Goal: Use online tool/utility: Utilize a website feature to perform a specific function

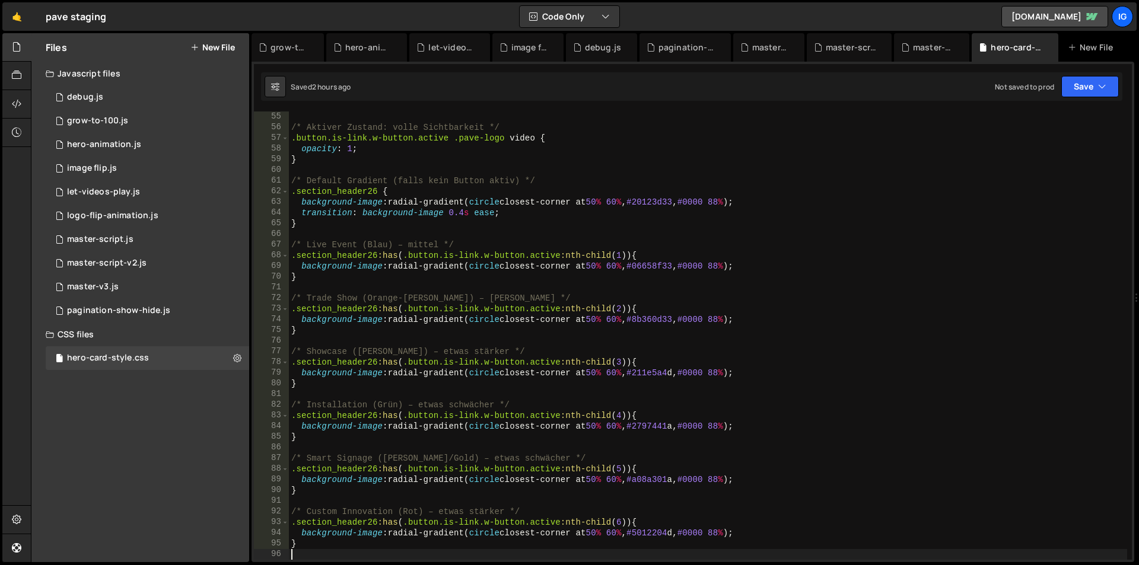
scroll to position [577, 0]
click at [773, 49] on div "master-v3.js" at bounding box center [771, 48] width 38 height 12
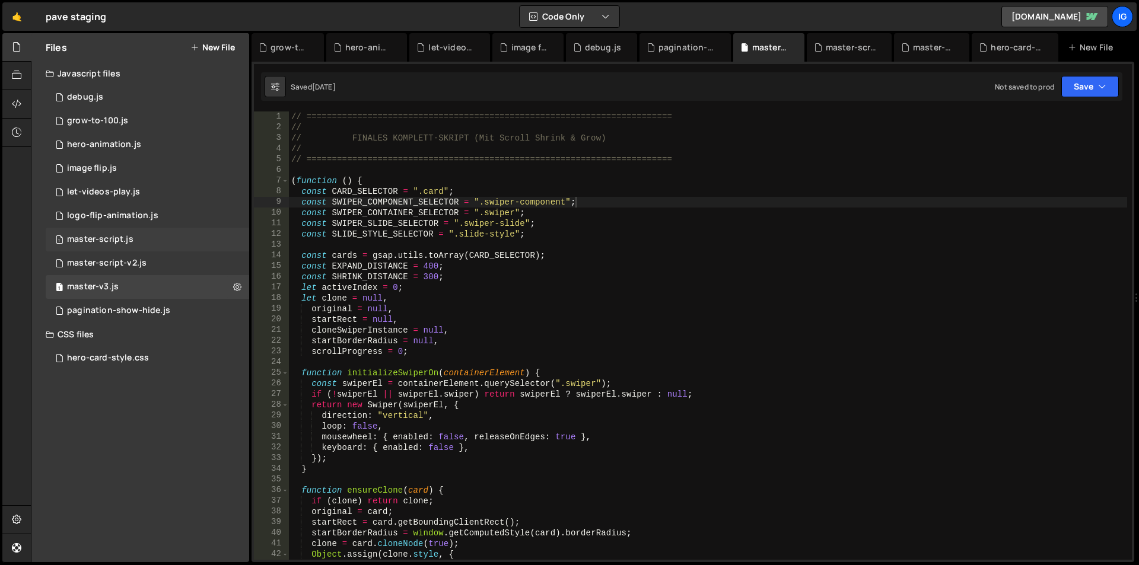
click at [100, 240] on div "master-script.js" at bounding box center [100, 239] width 66 height 11
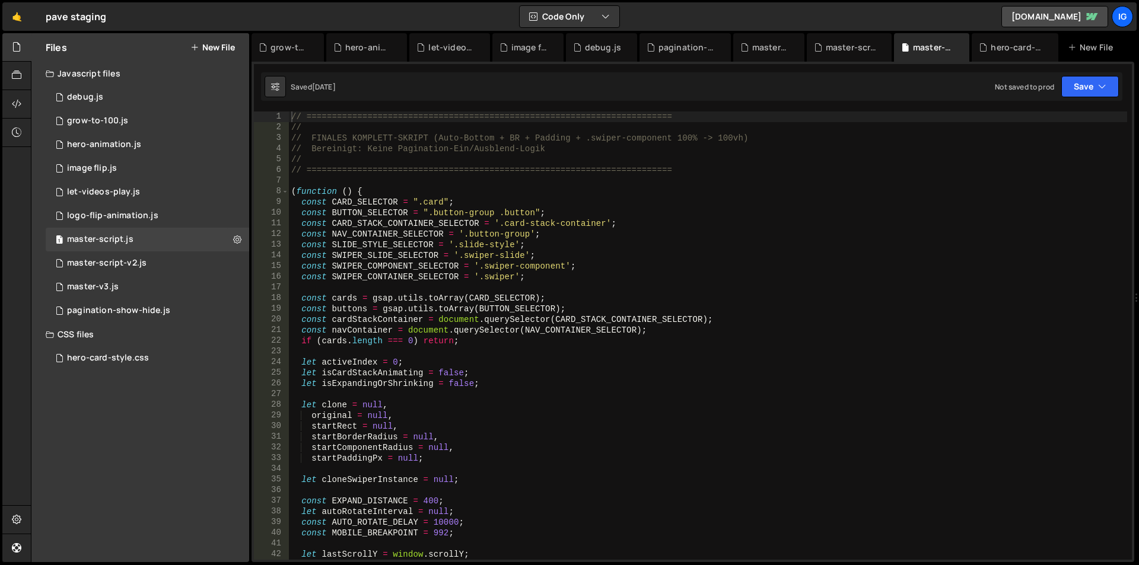
click at [374, 209] on div "// ======================================================================== // …" at bounding box center [708, 347] width 838 height 470
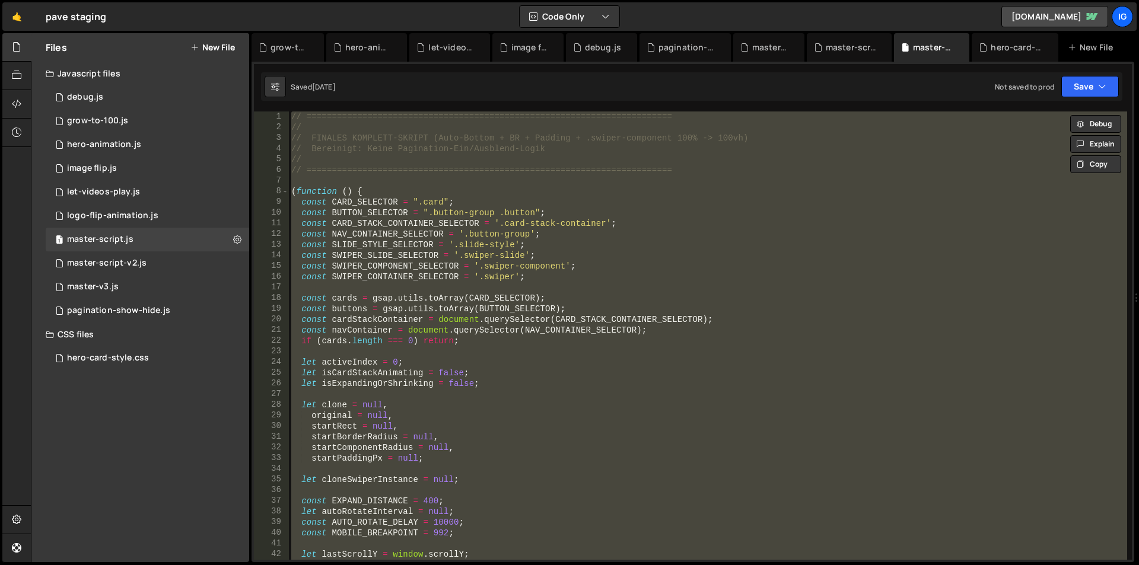
click at [635, 215] on div "// ======================================================================== // …" at bounding box center [708, 336] width 838 height 449
click at [577, 262] on div "// ======================================================================== // …" at bounding box center [708, 336] width 838 height 449
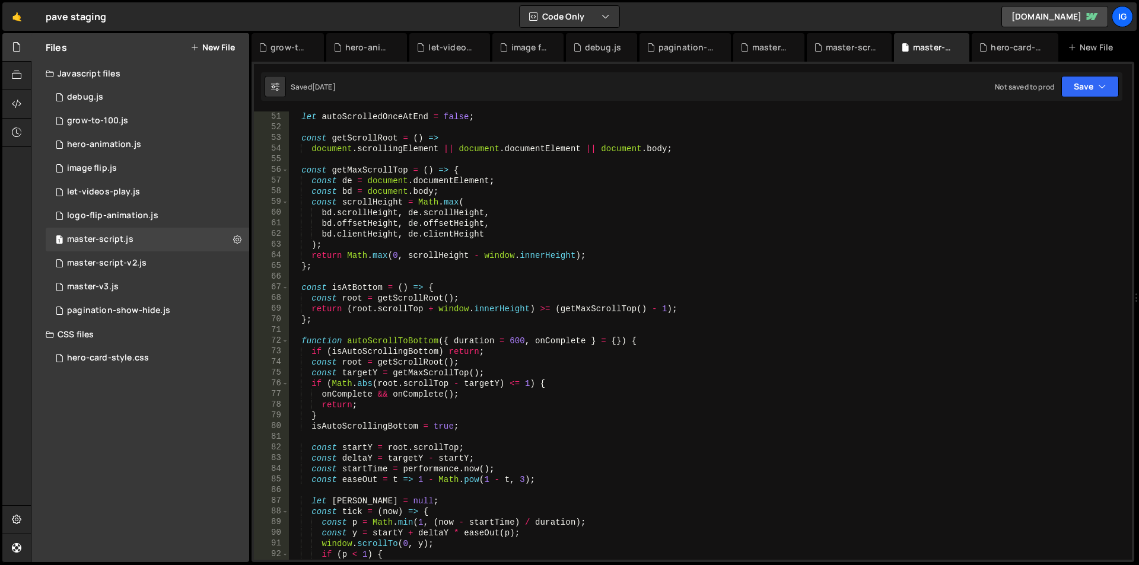
scroll to position [534, 0]
click at [656, 391] on div "let autoScrolledOnceAtEnd = false ; const getScrollRoot = ( ) => document . scr…" at bounding box center [708, 347] width 838 height 470
type textarea "onComplete && onComplete();"
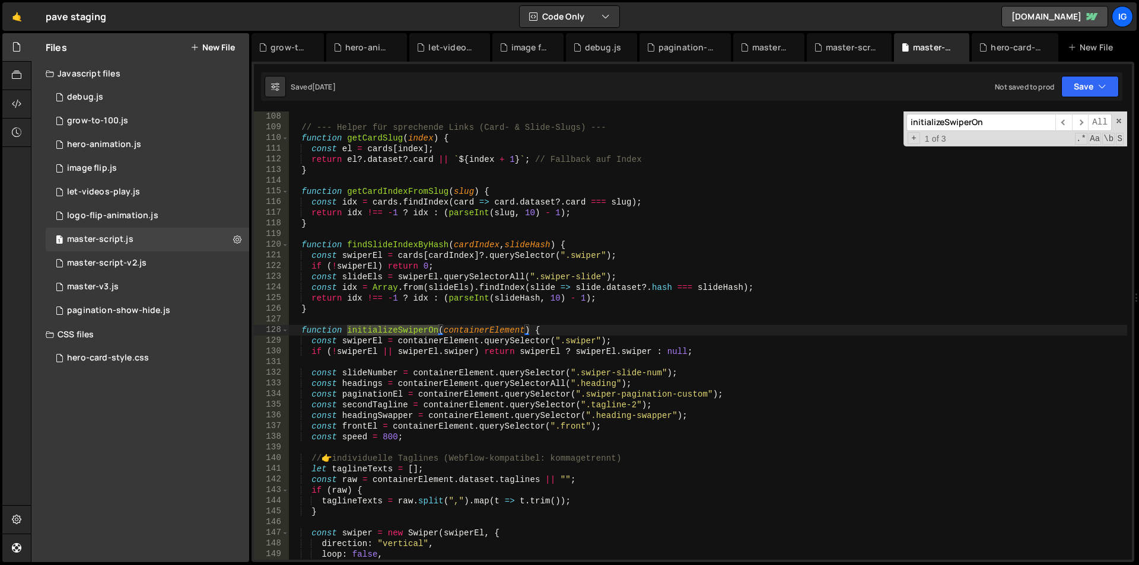
scroll to position [1143, 0]
type input "initializeSwiperOn"
click at [300, 331] on div "// --- Helper für sprechende Links (Card- & Slide-Slugs) --- function getCardSl…" at bounding box center [708, 347] width 838 height 470
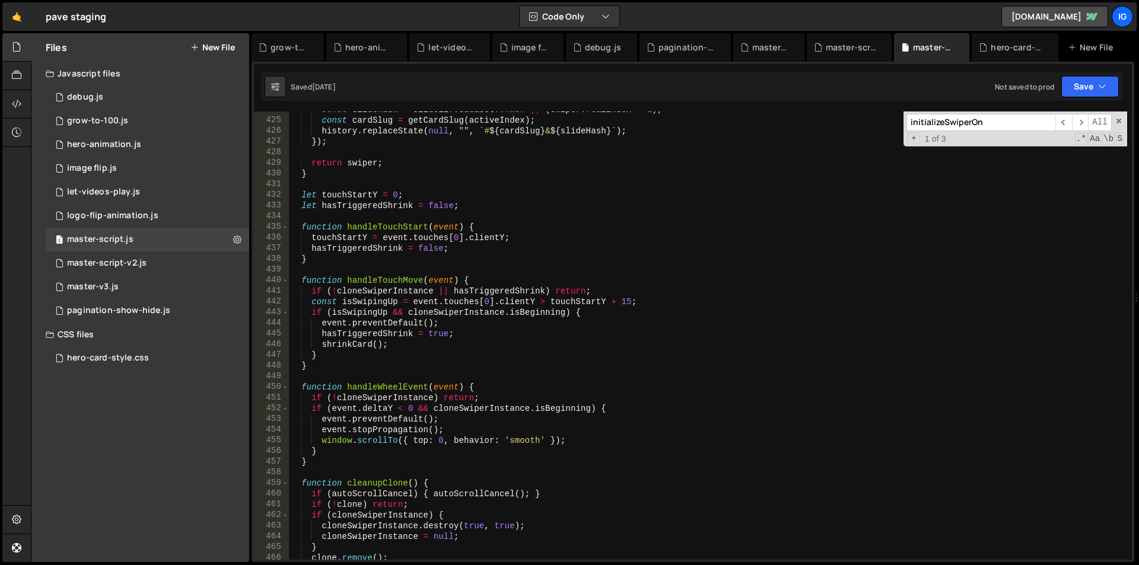
scroll to position [4489, 0]
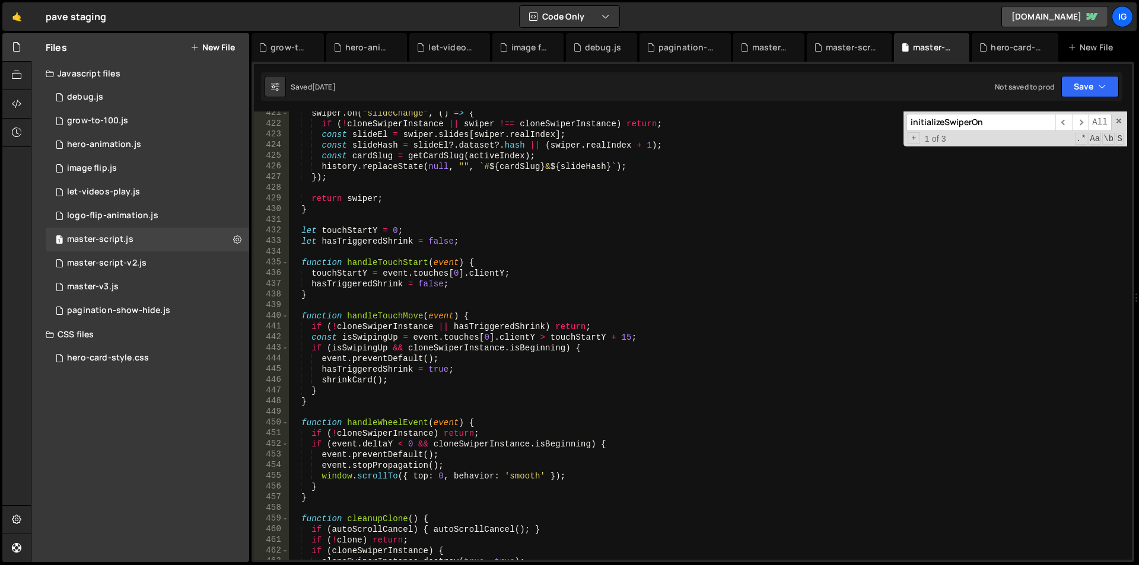
click at [313, 212] on div "swiper . on ( "slideChange" , ( ) => { if ( ! cloneSwiperInstance || swiper !==…" at bounding box center [708, 343] width 838 height 470
type textarea "return swiper; }"
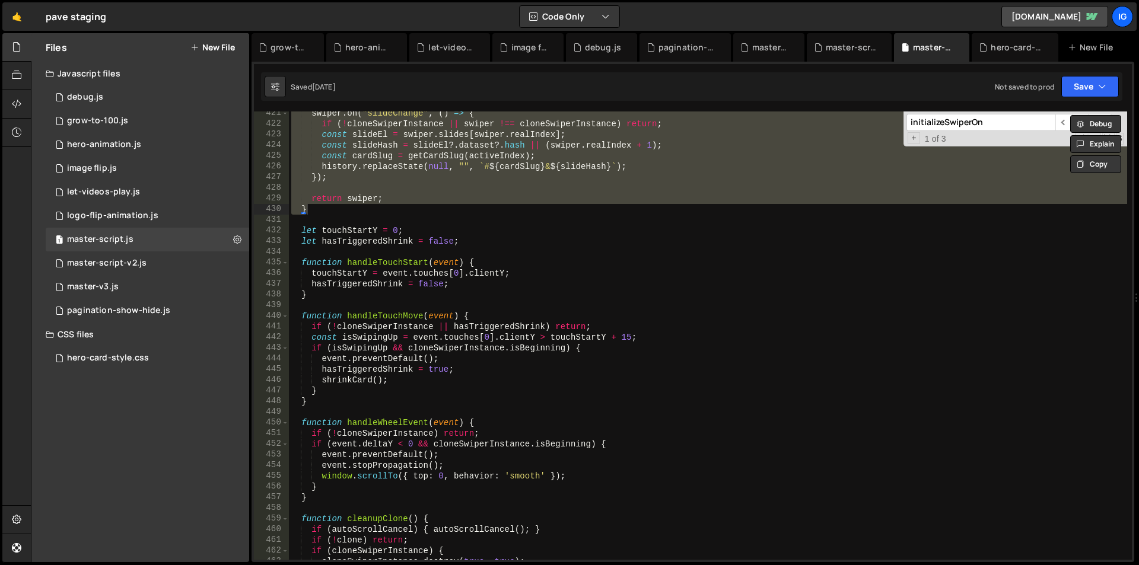
click at [319, 206] on div "swiper . on ( "slideChange" , ( ) => { if ( ! cloneSwiperInstance || swiper !==…" at bounding box center [708, 336] width 838 height 449
paste textarea
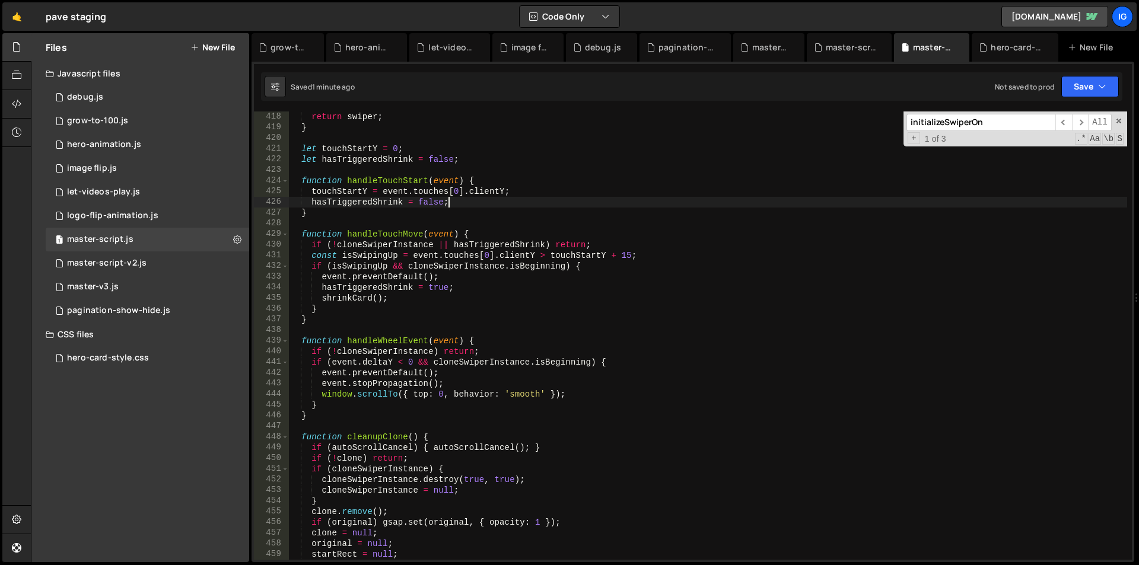
click at [463, 200] on div "return swiper ; } let touchStartY = 0 ; let hasTriggeredShrink = false ; functi…" at bounding box center [708, 347] width 838 height 470
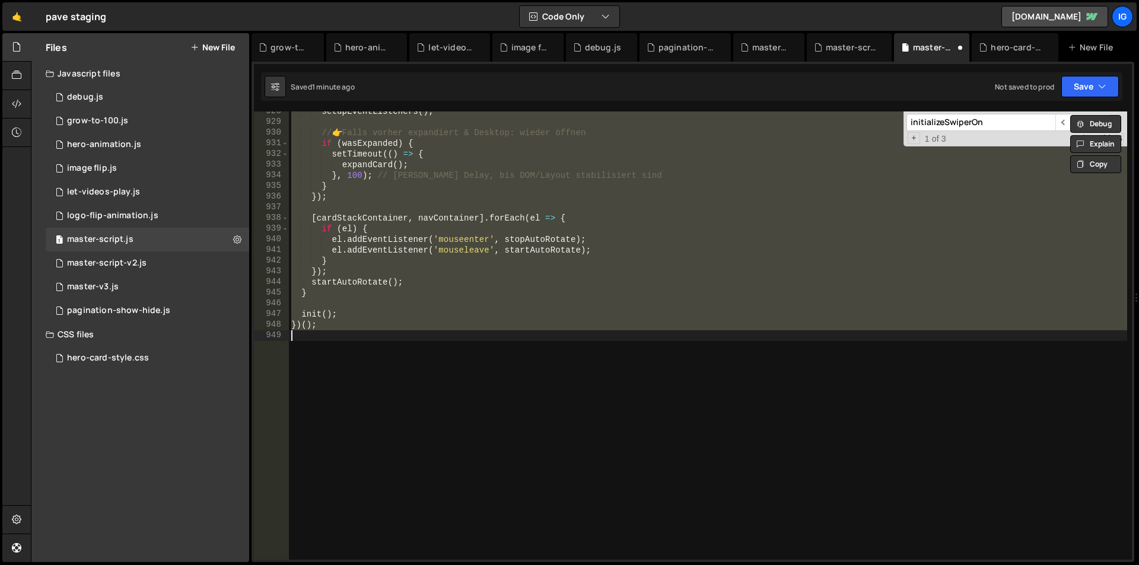
scroll to position [4358, 0]
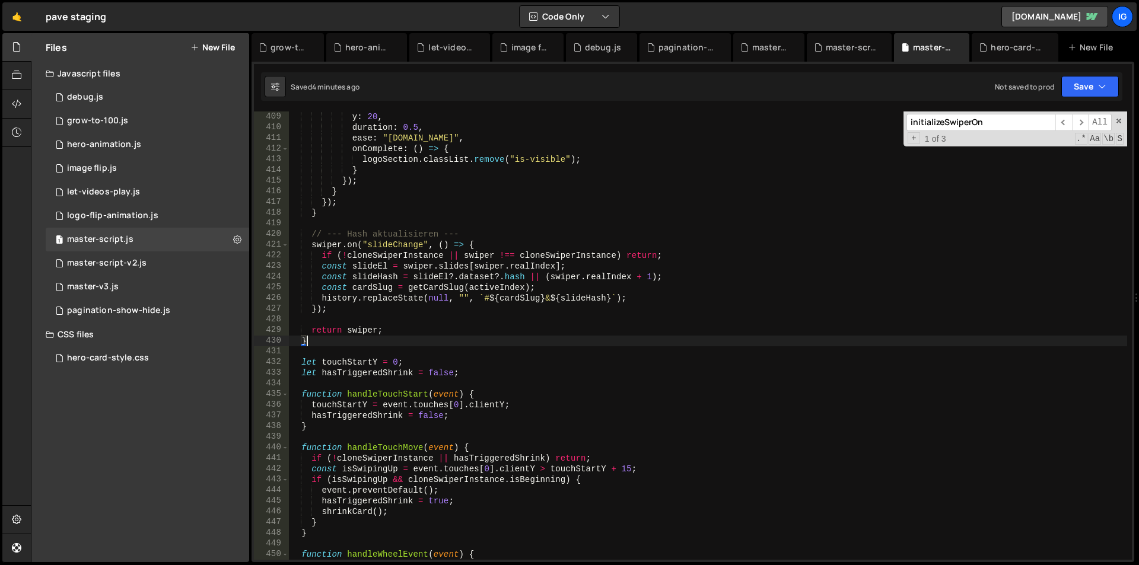
click at [322, 344] on div "y : 20 , duration : 0.5 , ease : "[DOMAIN_NAME]" , onComplete : ( ) => { logoSe…" at bounding box center [708, 347] width 838 height 470
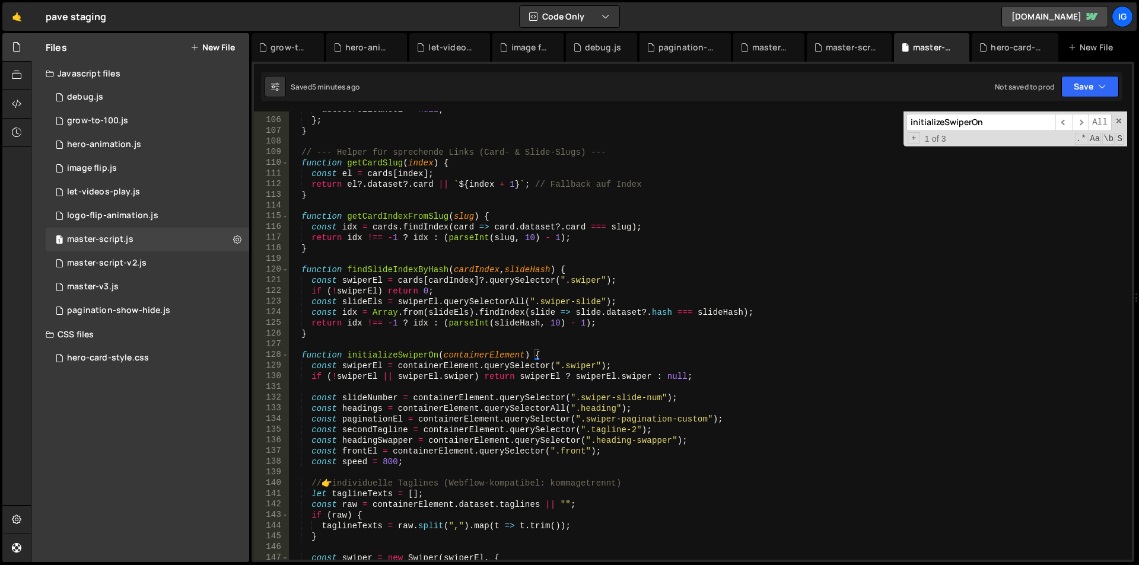
scroll to position [1118, 0]
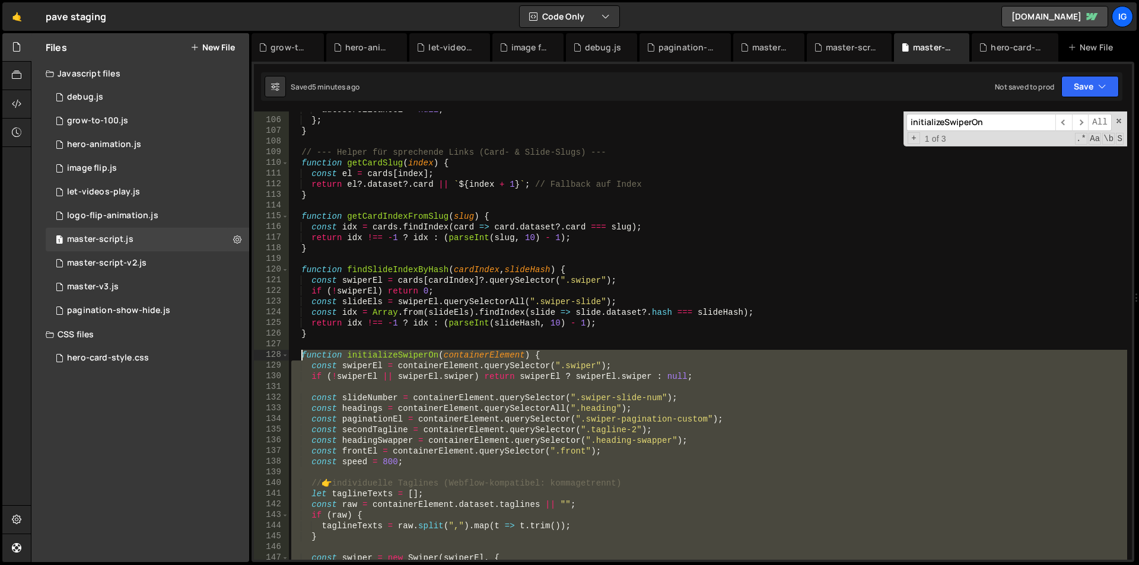
click at [301, 357] on div "autoScrollCancel = null ; } ; } // --- Helper für sprechende Links (Card- & Sli…" at bounding box center [708, 339] width 838 height 470
type textarea "function initializeSwiperOn(containerElement) { const swiperEl = containerEleme…"
click at [295, 355] on div "autoScrollCancel = null ; } ; } // --- Helper für sprechende Links (Card- & Sli…" at bounding box center [708, 339] width 838 height 470
click at [293, 354] on div "autoScrollCancel = null ; } ; } // --- Helper für sprechende Links (Card- & Sli…" at bounding box center [708, 339] width 838 height 470
paste textarea
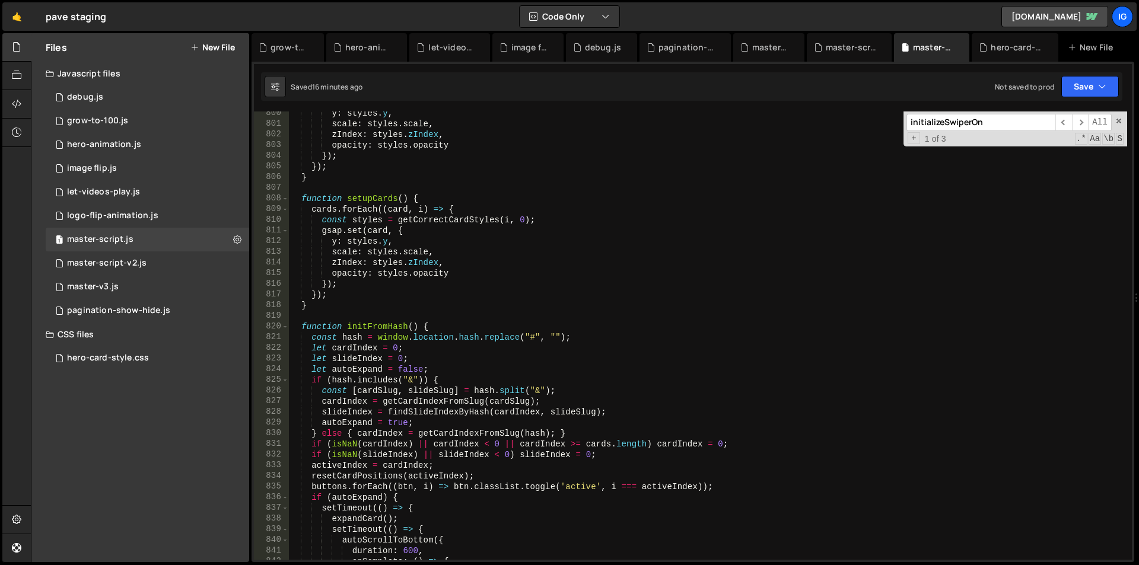
scroll to position [8253, 0]
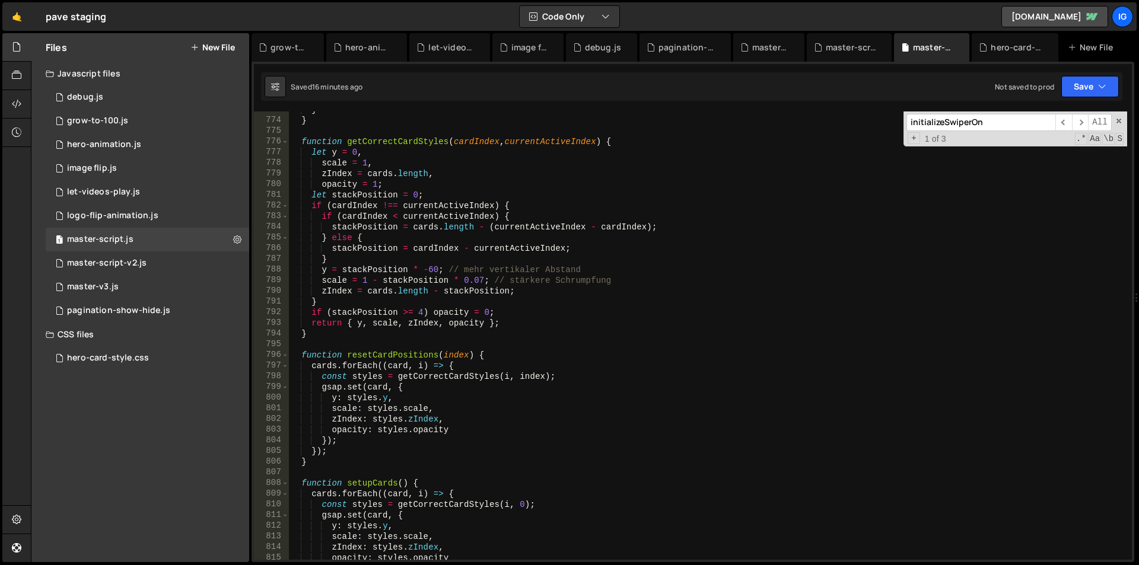
click at [1006, 119] on input "initializeSwiperOn" at bounding box center [981, 122] width 149 height 17
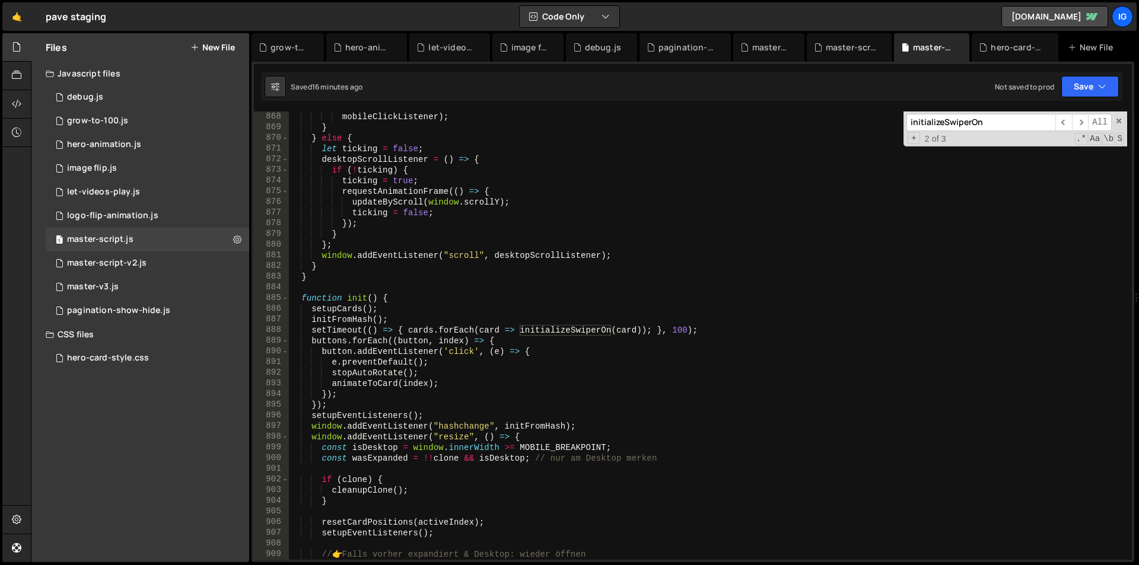
scroll to position [9082, 0]
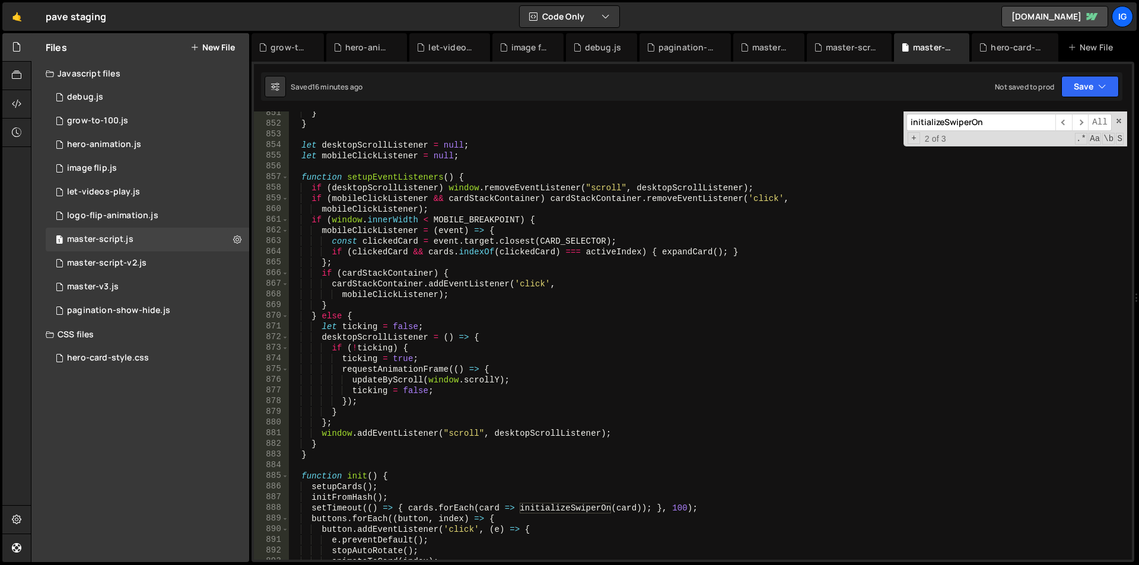
click at [993, 119] on input "initializeSwiperOn" at bounding box center [981, 122] width 149 height 17
click at [1065, 119] on span "​" at bounding box center [1064, 122] width 17 height 17
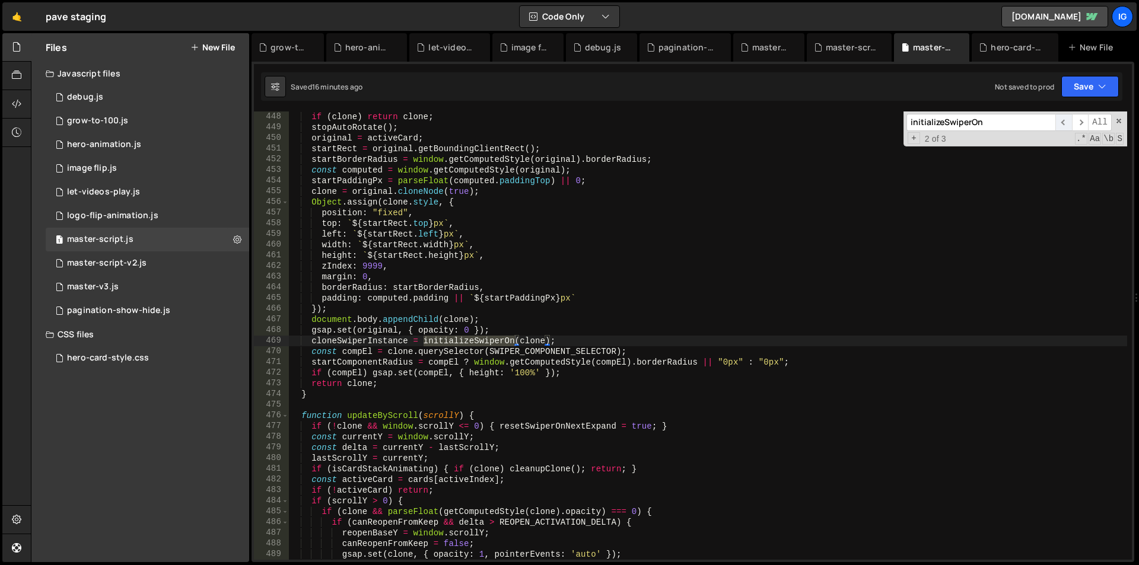
click at [1065, 119] on span "​" at bounding box center [1064, 122] width 17 height 17
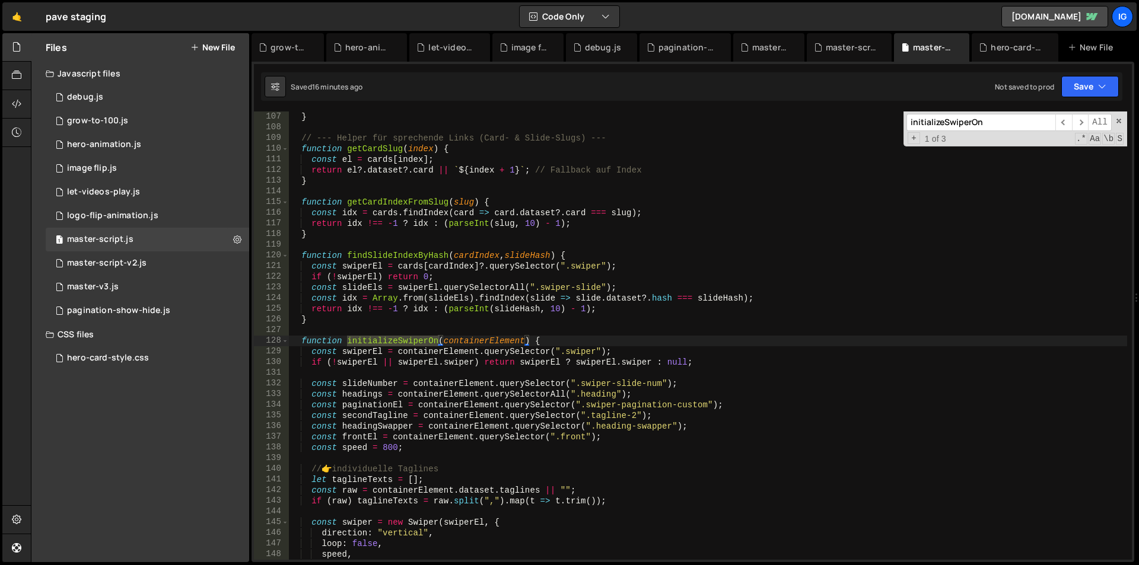
click at [303, 342] on div "} // --- Helper für sprechende Links (Card- & Slide-Slugs) --- function getCard…" at bounding box center [708, 347] width 838 height 470
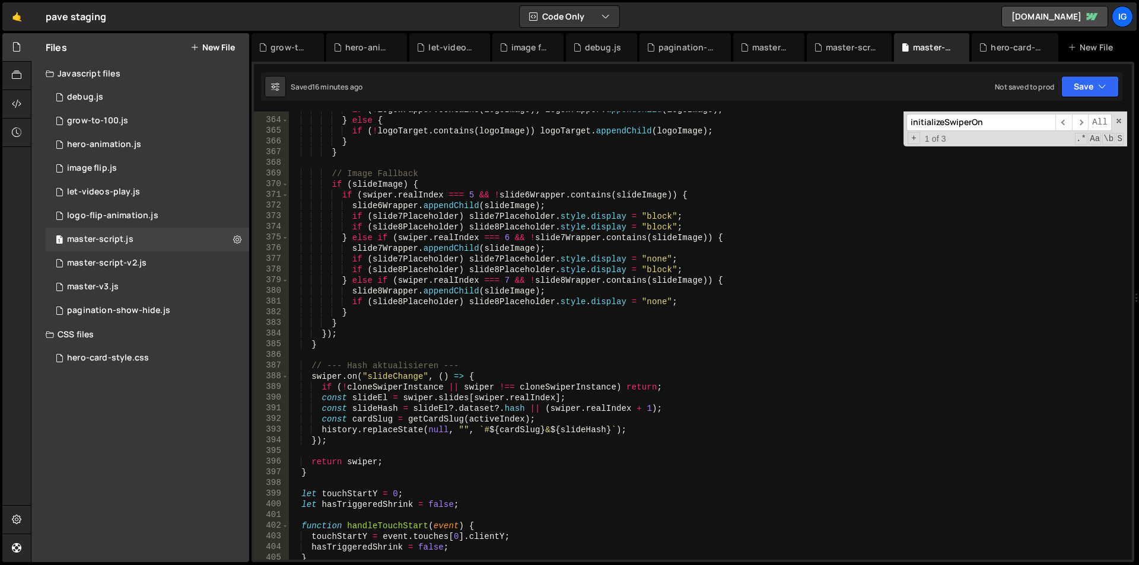
scroll to position [3909, 0]
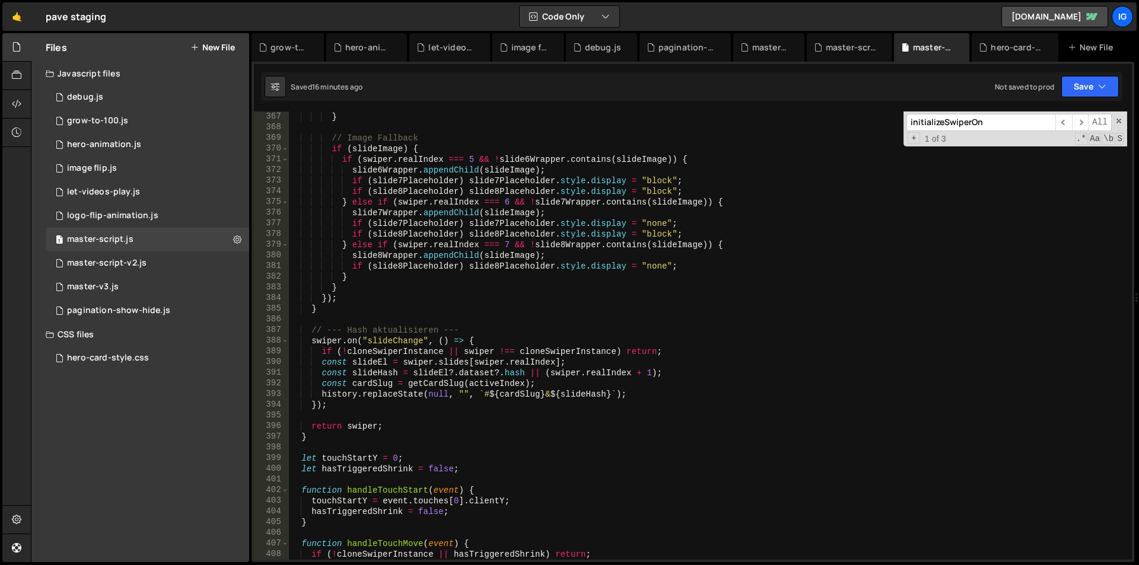
click at [319, 434] on div "} // Image Fallback if ( slideImage ) { if ( swiper . realIndex === 5 && ! slid…" at bounding box center [708, 347] width 838 height 470
type textarea "return swiper; }"
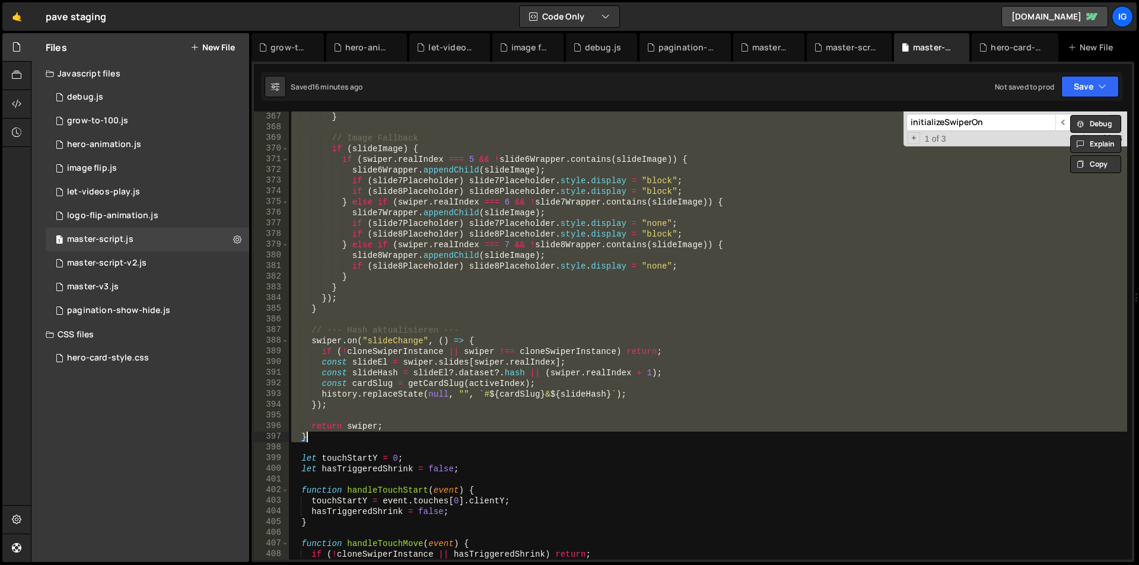
paste textarea
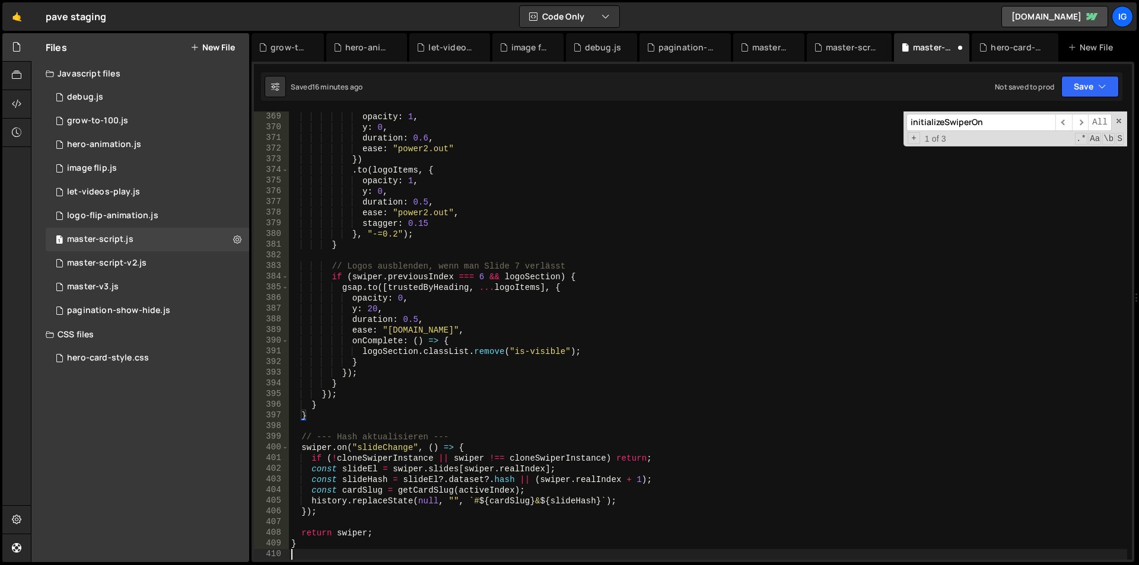
scroll to position [3930, 0]
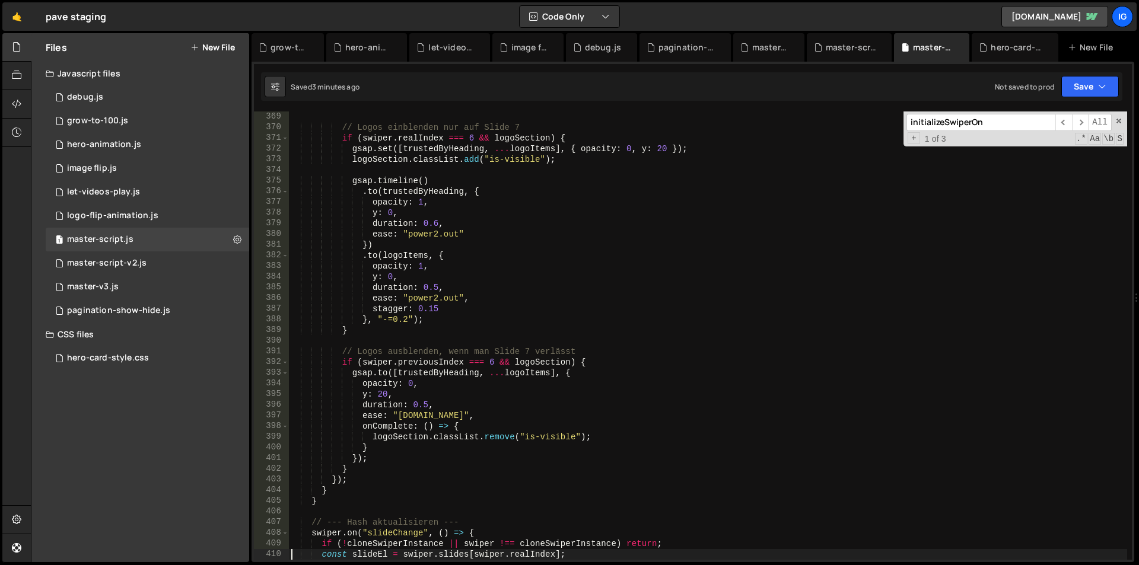
click at [795, 152] on div "// Logos einblenden nur auf Slide 7 if ( swiper . realIndex === 6 && logoSectio…" at bounding box center [708, 347] width 838 height 470
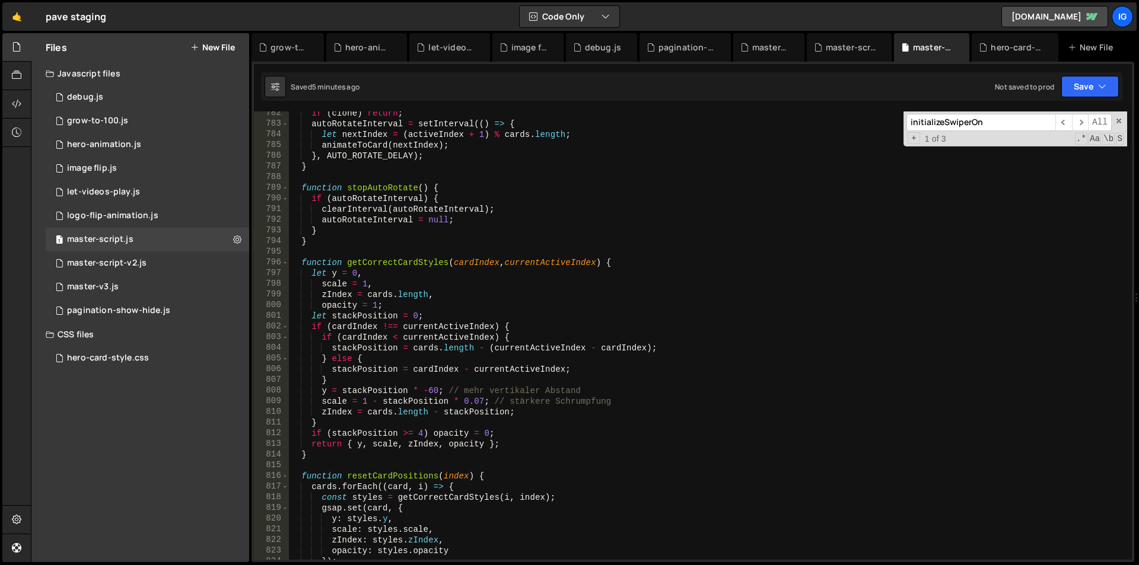
scroll to position [8345, 0]
click at [1035, 120] on input "initializeSwiperOn" at bounding box center [981, 122] width 149 height 17
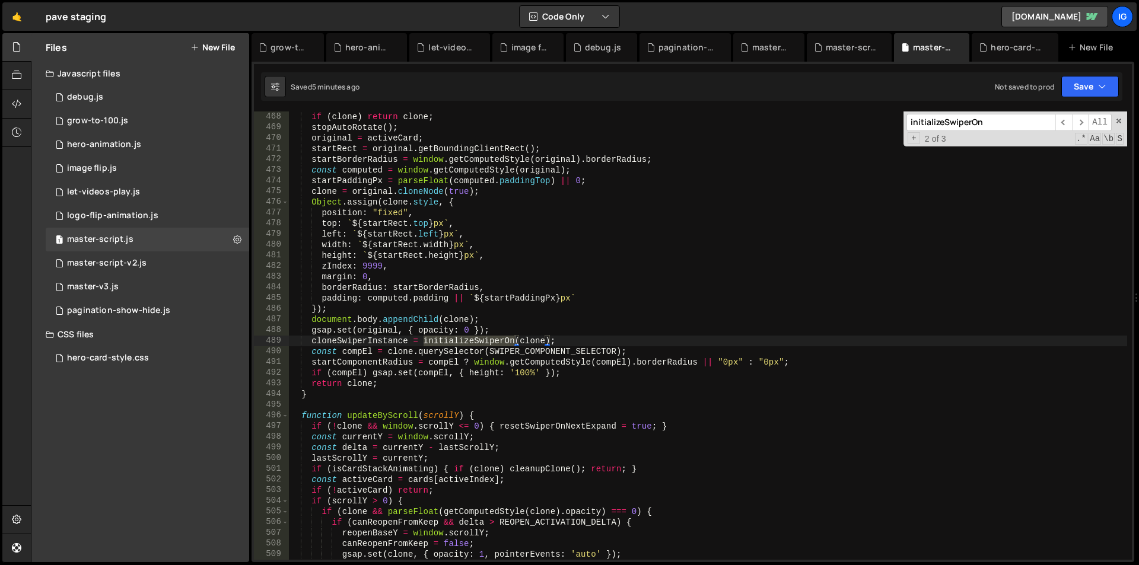
scroll to position [4988, 0]
click at [1060, 126] on span "​" at bounding box center [1064, 122] width 17 height 17
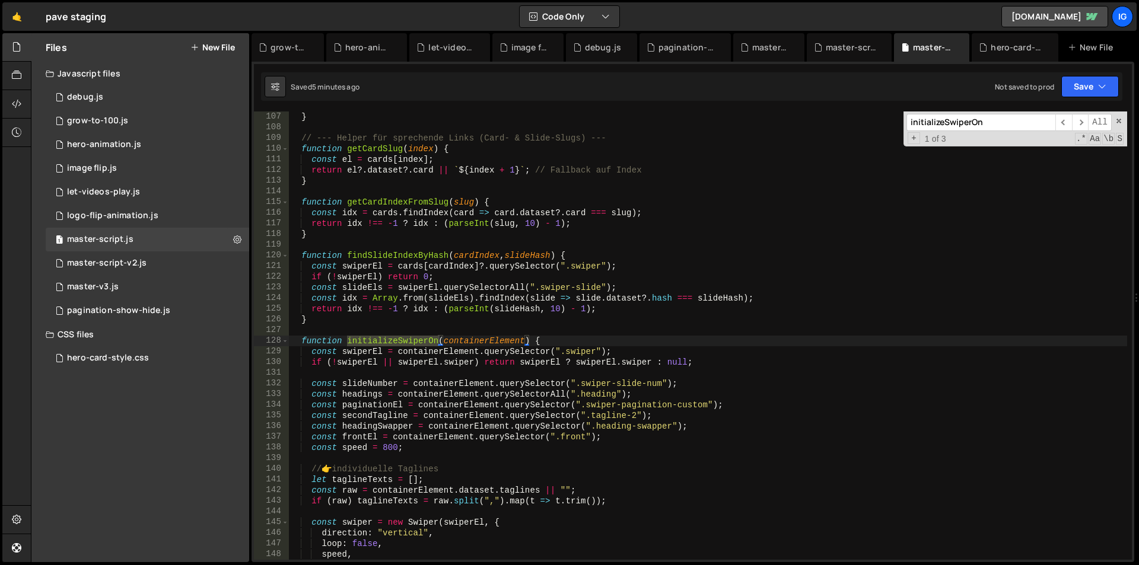
click at [301, 339] on div "} // --- Helper für sprechende Links (Card- & Slide-Slugs) --- function getCard…" at bounding box center [708, 347] width 838 height 470
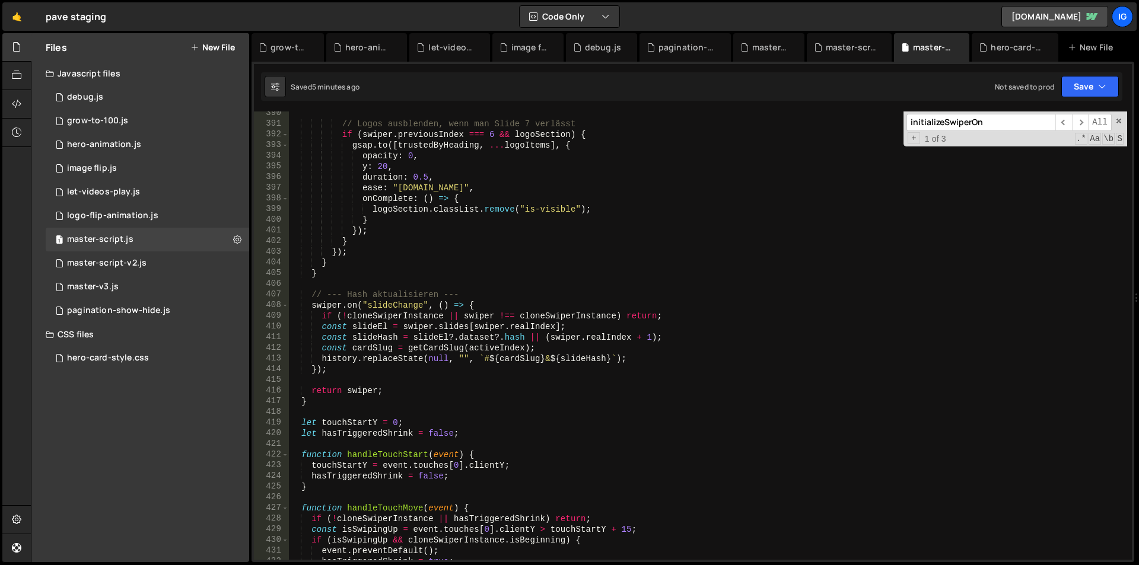
scroll to position [4194, 0]
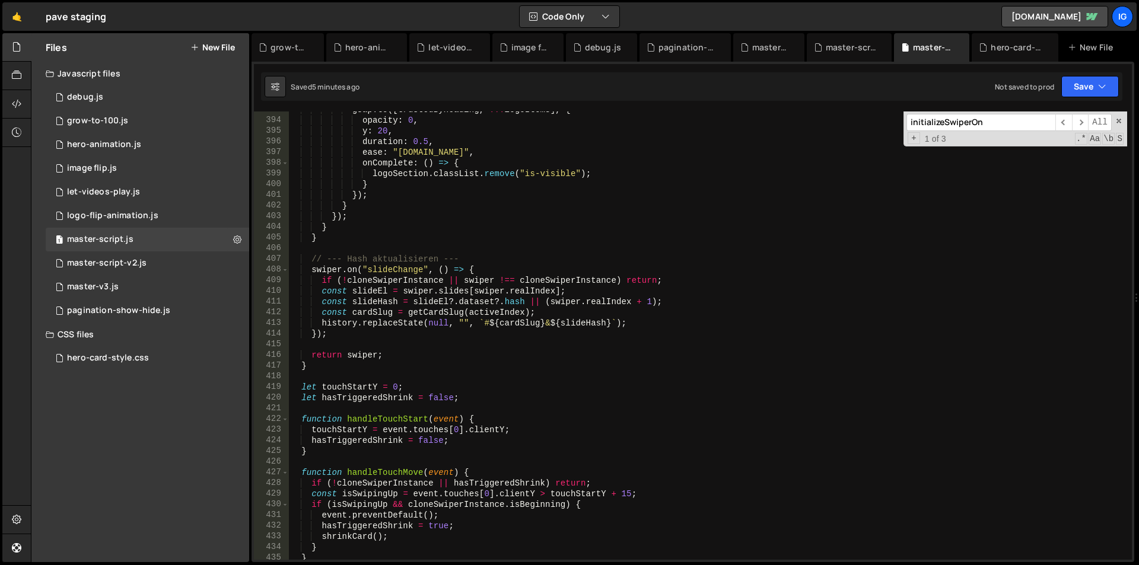
click at [308, 362] on div "gsap . to ([ trustedByHeading , ... logoItems ] , { opacity : 0 , y : 20 , dura…" at bounding box center [708, 339] width 838 height 470
type textarea "return swiper; }"
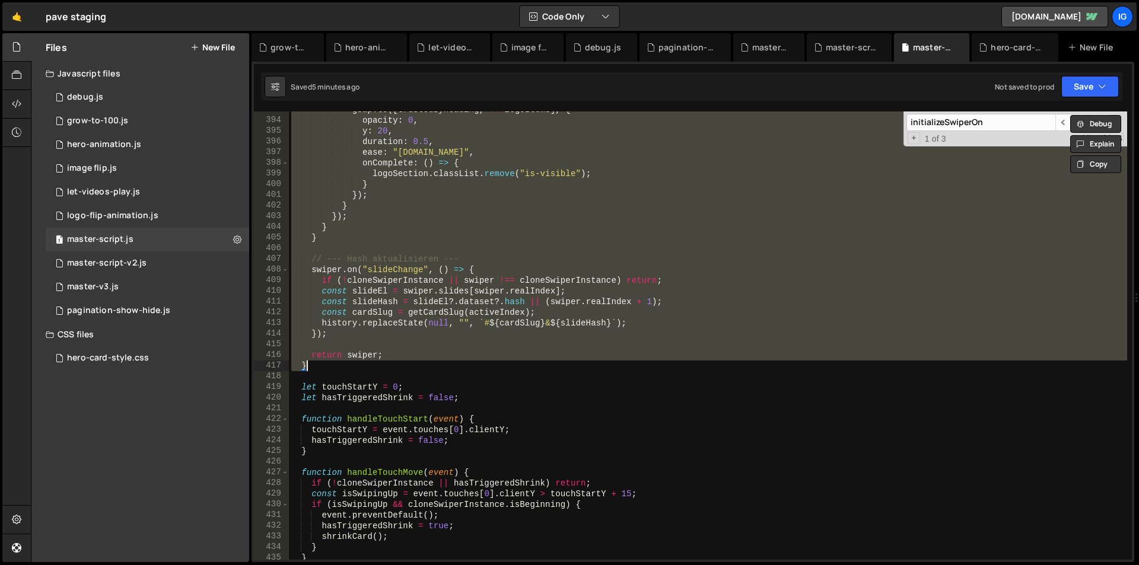
click at [311, 366] on div "gsap . to ([ trustedByHeading , ... logoItems ] , { opacity : 0 , y : 20 , dura…" at bounding box center [708, 336] width 838 height 449
paste textarea
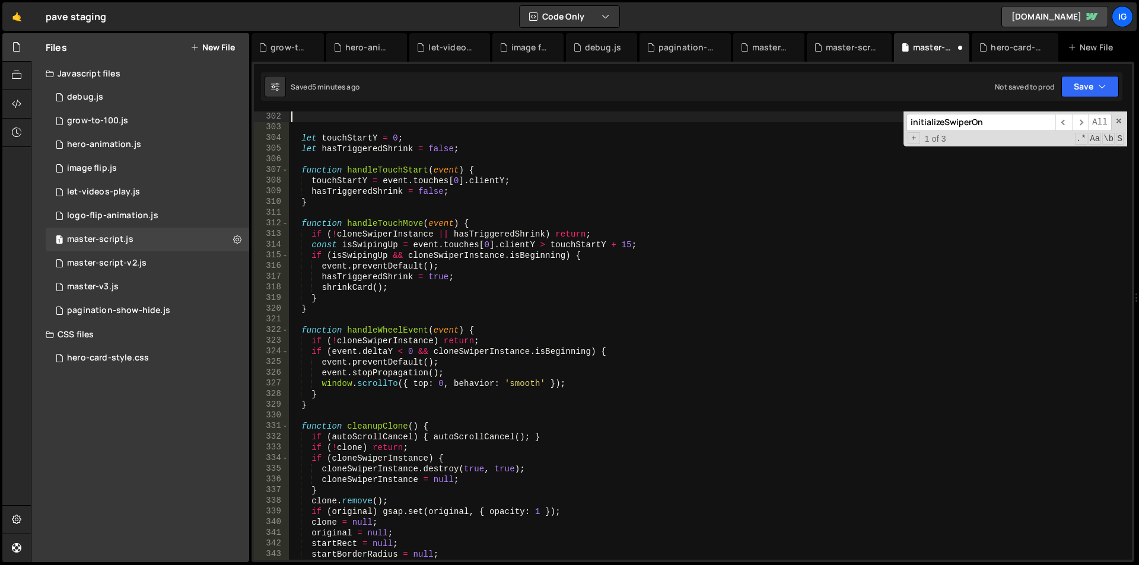
scroll to position [3215, 0]
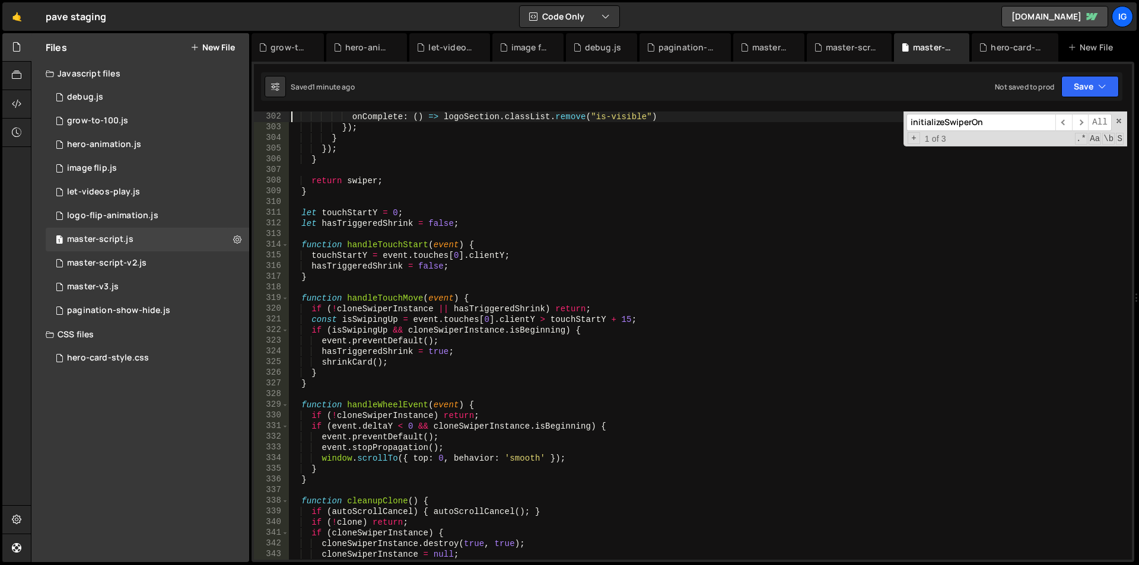
click at [532, 142] on div "onComplete : ( ) => logoSection . classList . remove ( "is-visible" ) }) ; } })…" at bounding box center [708, 347] width 838 height 470
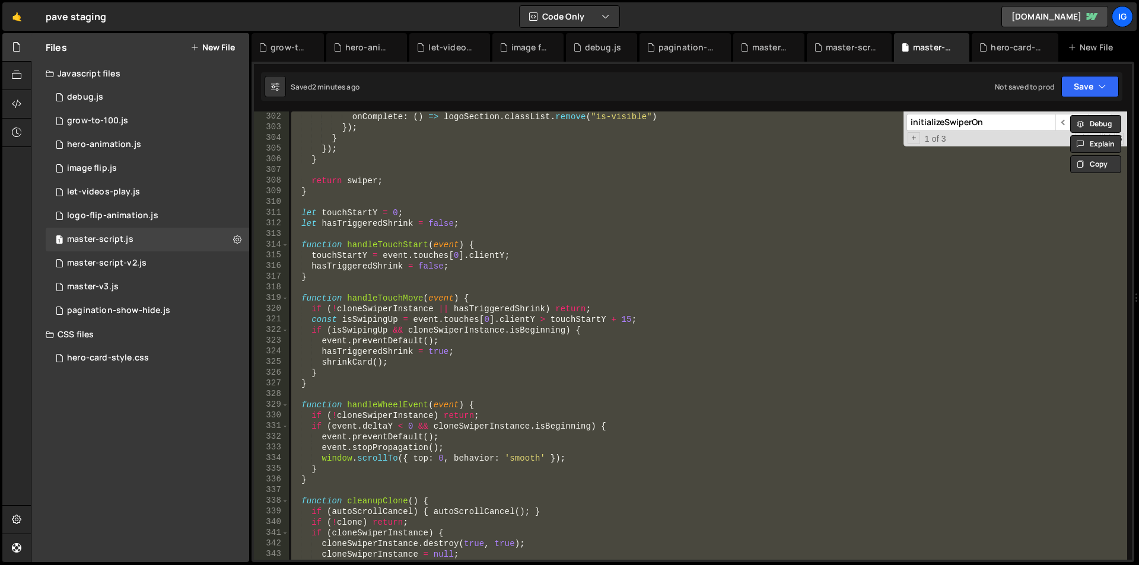
scroll to position [3072, 0]
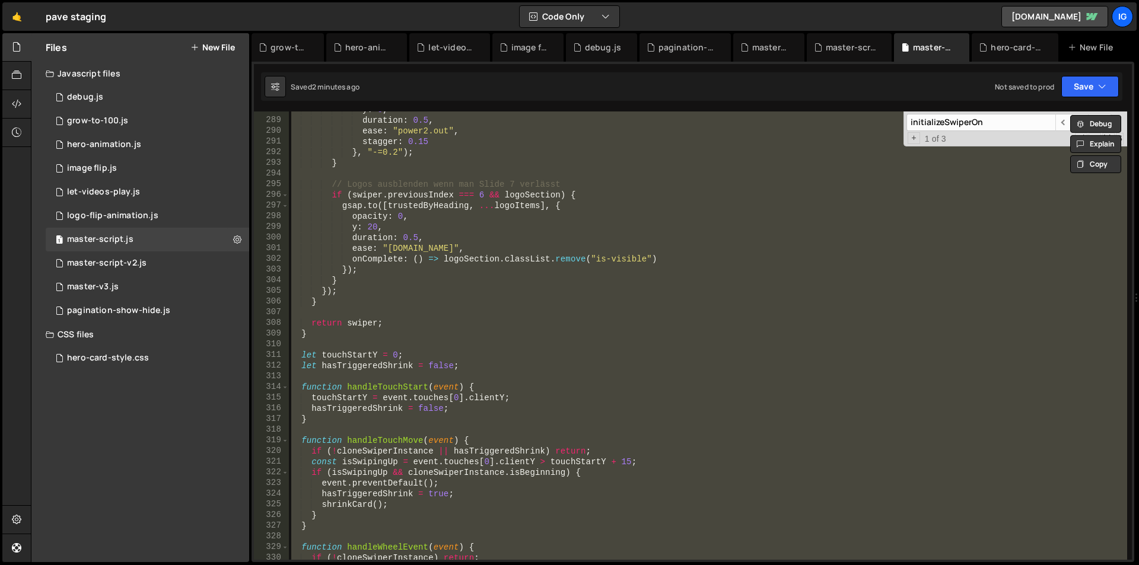
click at [317, 329] on div "y : 0 , duration : 0.5 , ease : "power2.out" , stagger : 0.15 } , "-=0.2" ) ; }…" at bounding box center [708, 336] width 838 height 449
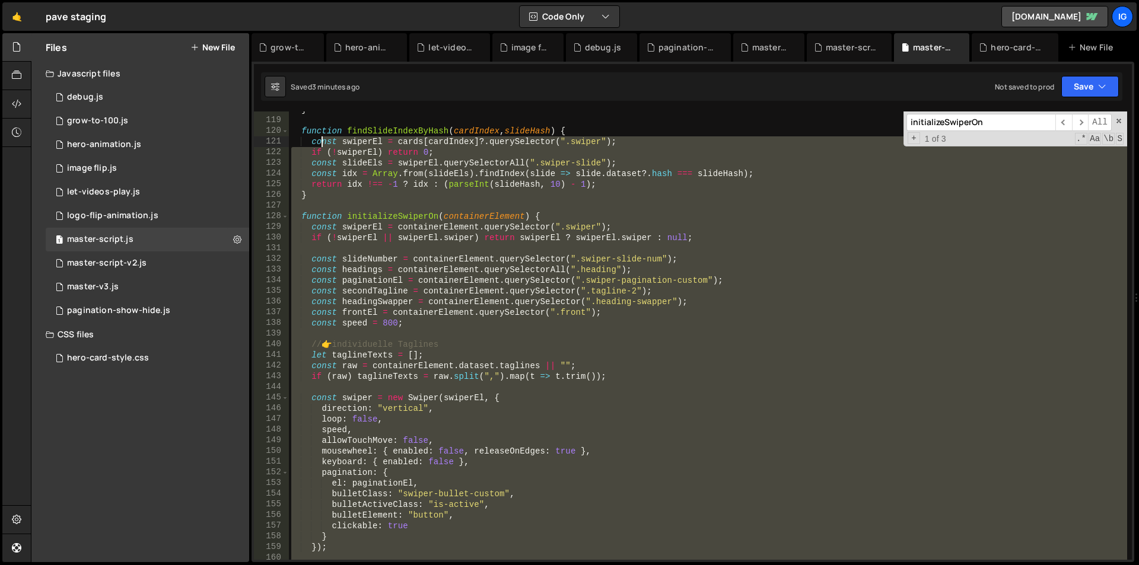
scroll to position [1114, 0]
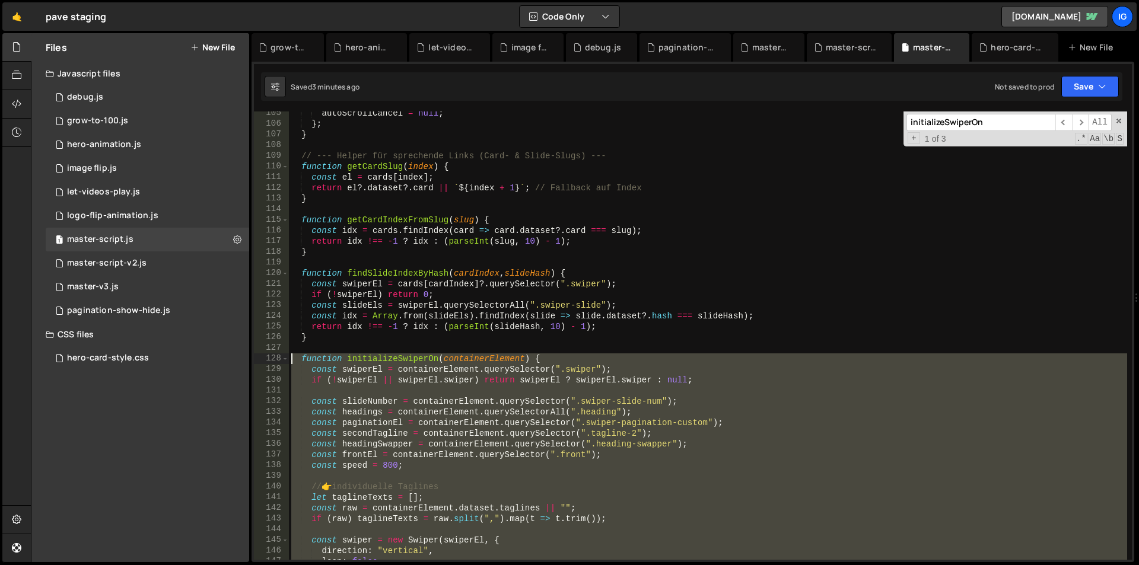
drag, startPoint x: 309, startPoint y: 332, endPoint x: 271, endPoint y: 356, distance: 44.3
click at [271, 356] on div "} 105 106 107 108 109 110 111 112 113 114 115 116 117 118 119 120 121 122 123 1…" at bounding box center [693, 336] width 878 height 449
type textarea "function initializeSwiperOn(containerElement) { const swiperEl = containerEleme…"
paste textarea
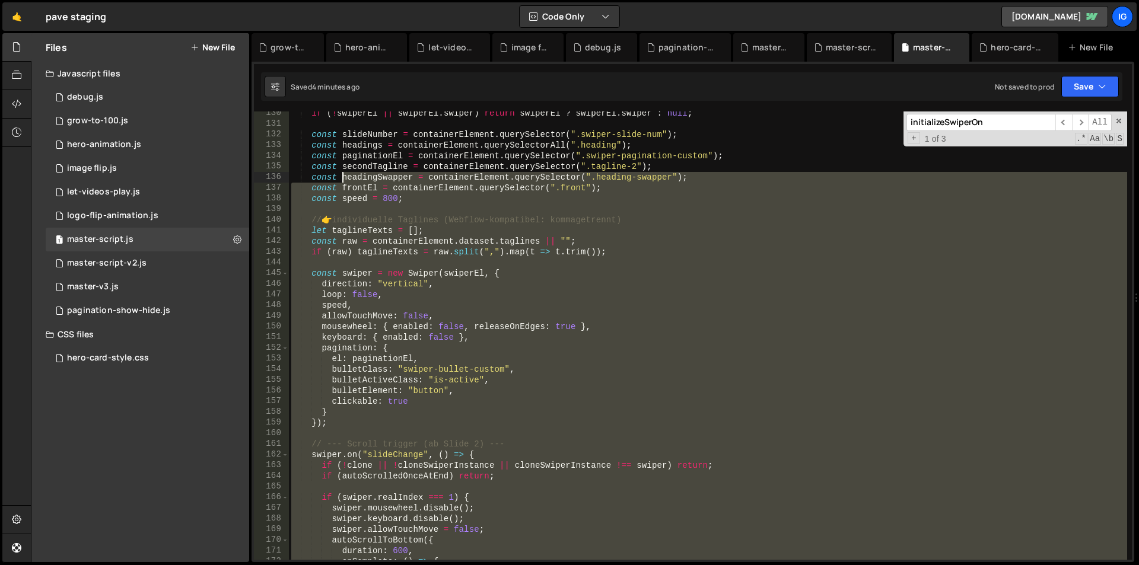
scroll to position [1203, 0]
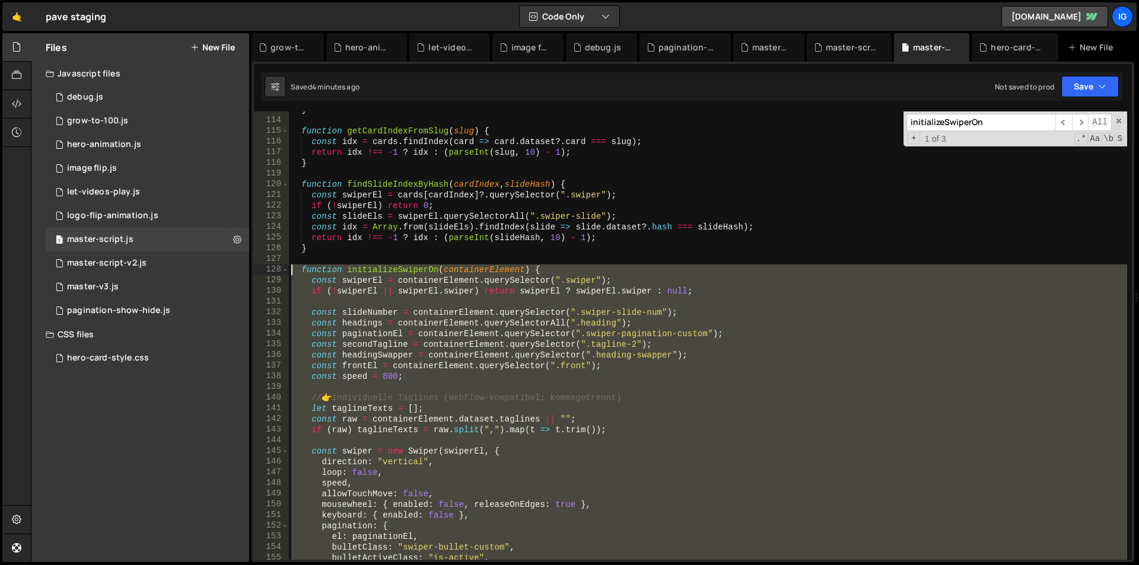
drag, startPoint x: 323, startPoint y: 492, endPoint x: 263, endPoint y: 274, distance: 225.9
click at [263, 274] on div "return swiper; 113 114 115 116 117 118 119 120 121 122 123 124 125 126 127 128 …" at bounding box center [693, 336] width 878 height 449
type textarea "function initializeSwiperOn(containerElement) { const swiperEl = containerEleme…"
click at [410, 259] on div "} function getCardIndexFromSlug ( slug ) { const idx = cards . findIndex ( card…" at bounding box center [708, 339] width 838 height 470
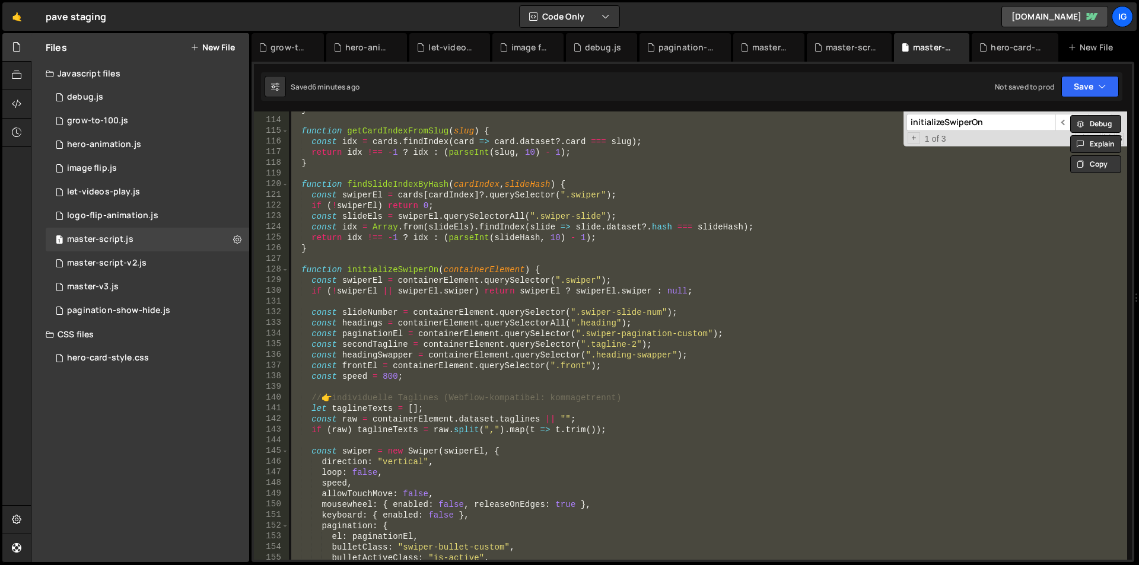
click at [612, 147] on div "} function getCardIndexFromSlug ( slug ) { const idx = cards . findIndex ( card…" at bounding box center [708, 336] width 838 height 449
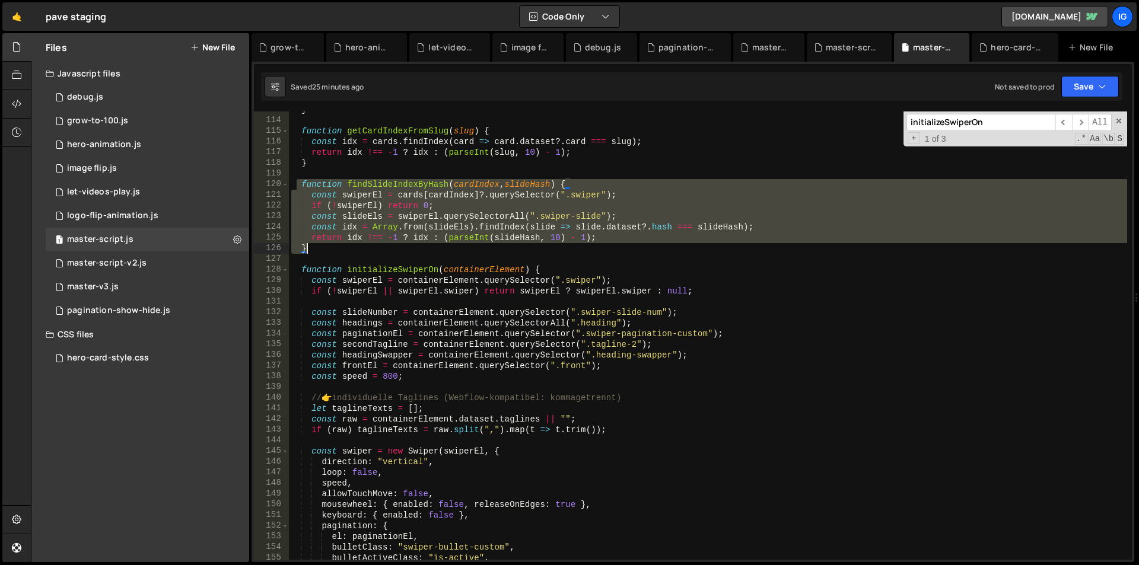
drag, startPoint x: 298, startPoint y: 181, endPoint x: 313, endPoint y: 247, distance: 68.0
click at [313, 247] on div "} function getCardIndexFromSlug ( slug ) { const idx = cards . findIndex ( card…" at bounding box center [708, 339] width 838 height 470
click at [359, 166] on div "} function getCardIndexFromSlug ( slug ) { const idx = cards . findIndex ( card…" at bounding box center [708, 339] width 838 height 470
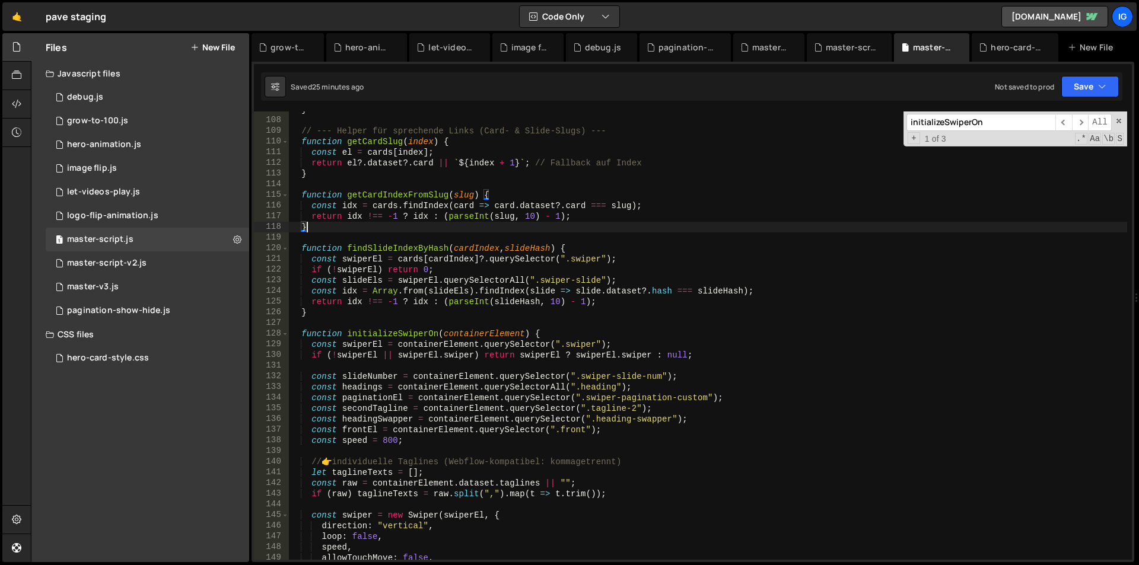
scroll to position [1175, 0]
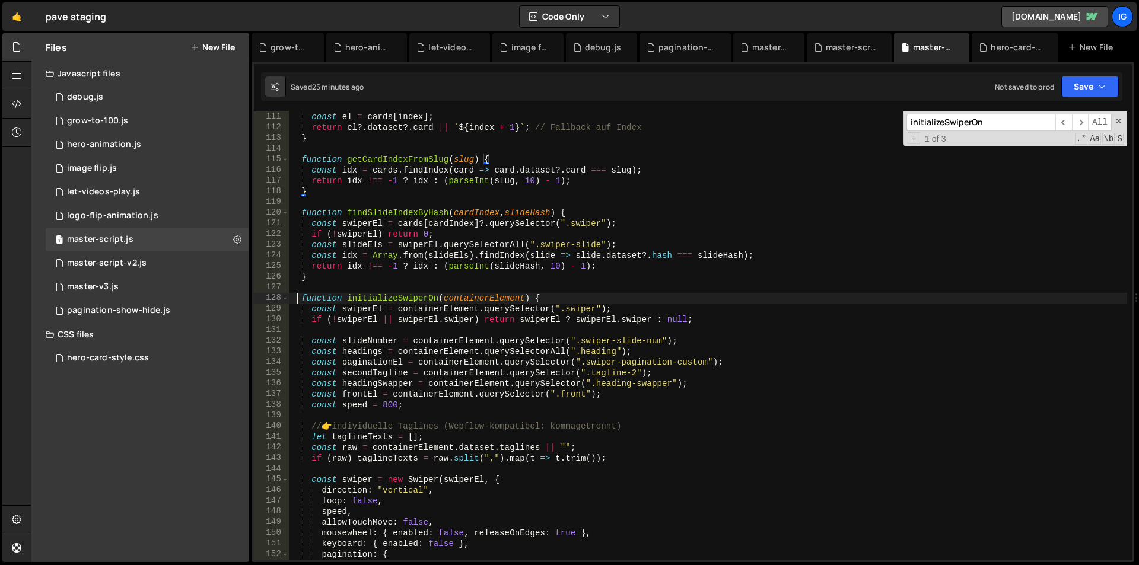
click at [297, 298] on div "const el = cards [ index ] ; return el ?. dataset ?. card || ` ${ index + 1 } `…" at bounding box center [708, 347] width 838 height 470
click at [290, 298] on div "const el = cards [ index ] ; return el ?. dataset ?. card || ` ${ index + 1 } `…" at bounding box center [708, 347] width 838 height 470
click at [284, 298] on span at bounding box center [285, 298] width 7 height 11
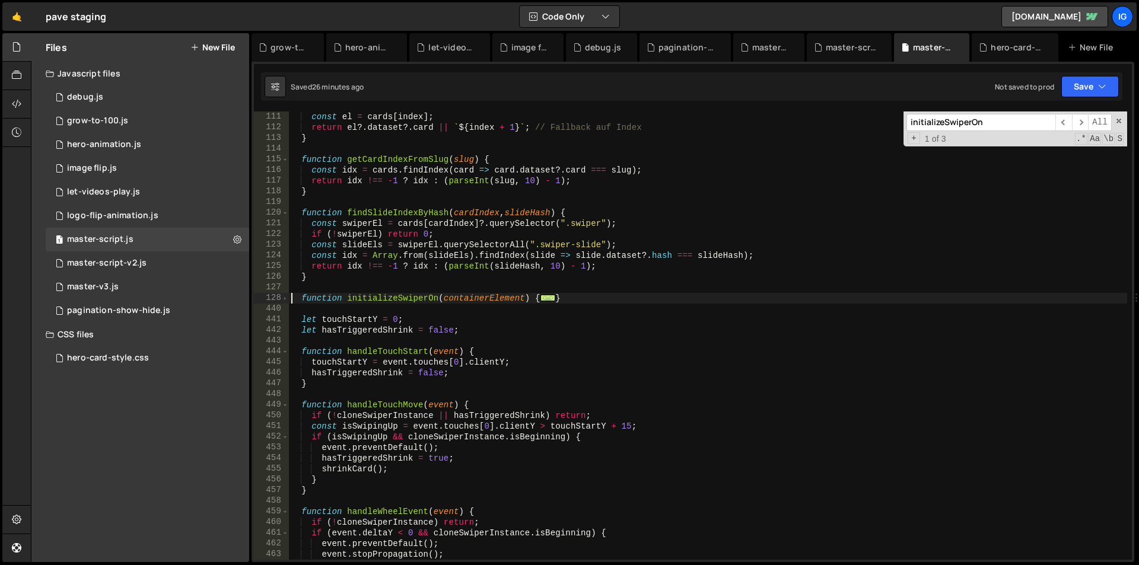
click at [552, 298] on span "..." at bounding box center [547, 298] width 15 height 7
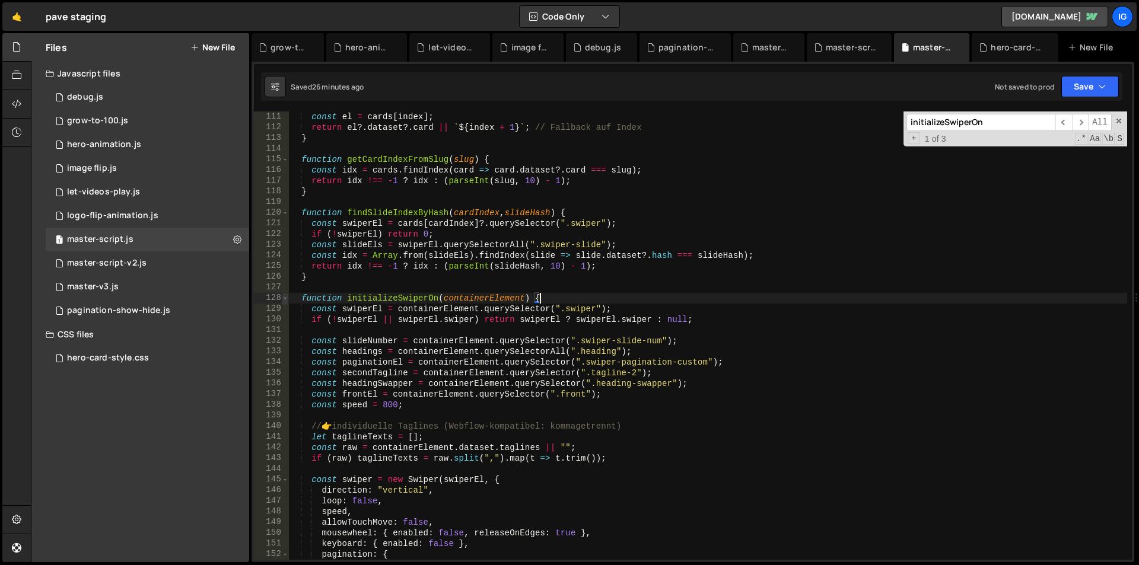
click at [287, 298] on span at bounding box center [285, 298] width 7 height 11
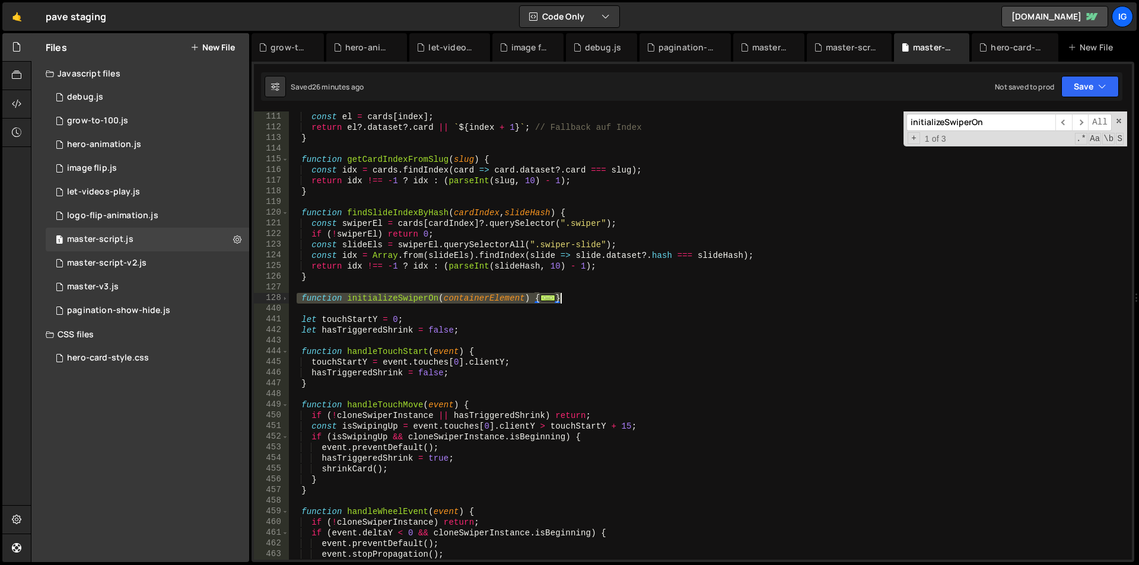
drag, startPoint x: 295, startPoint y: 299, endPoint x: 631, endPoint y: 298, distance: 335.9
click at [632, 298] on div "const el = cards [ index ] ; return el ?. dataset ?. card || ` ${ index + 1 } `…" at bounding box center [708, 347] width 838 height 470
click at [599, 297] on div "const el = cards [ index ] ; return el ?. dataset ?. card || ` ${ index + 1 } `…" at bounding box center [708, 336] width 838 height 449
drag, startPoint x: 589, startPoint y: 298, endPoint x: 278, endPoint y: 298, distance: 310.9
click at [278, 298] on div "} 111 112 113 114 115 116 117 118 119 120 121 122 123 124 125 126 127 128 440 4…" at bounding box center [693, 336] width 878 height 449
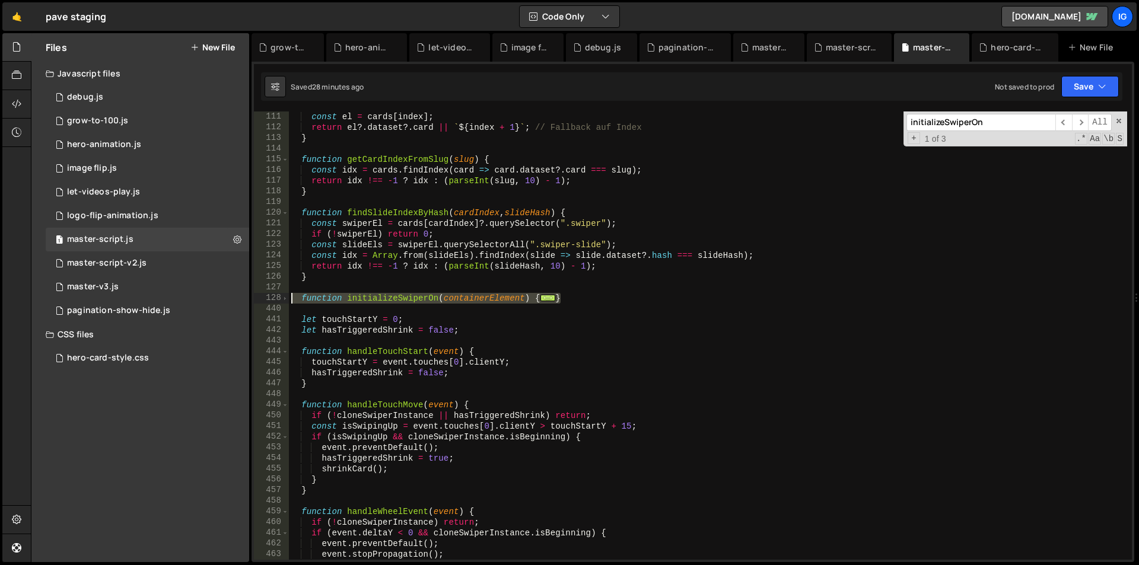
type textarea "function initializeSwiperOn(containerElement) { const swiperEl = containerEleme…"
paste textarea
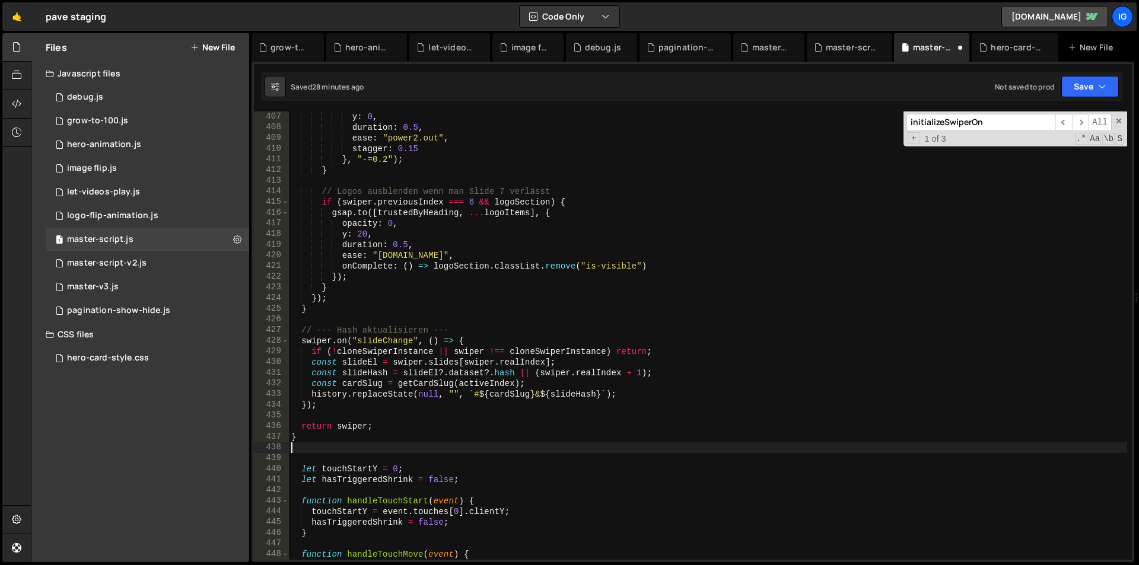
scroll to position [4336, 0]
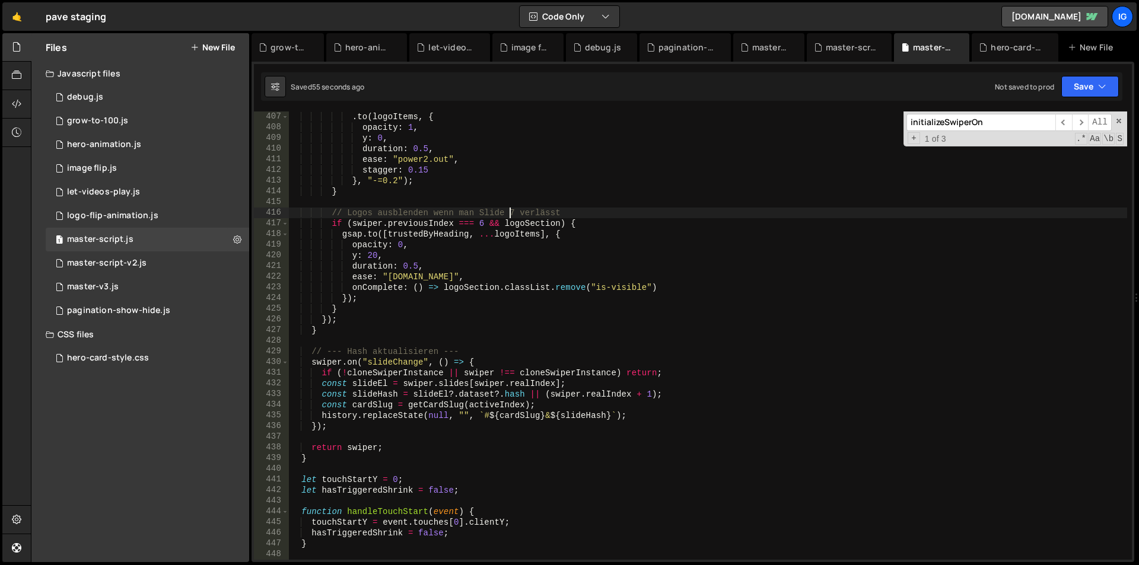
click at [507, 209] on div ". to ( logoItems , { opacity : 1 , y : 0 , duration : 0.5 , ease : "power2.out"…" at bounding box center [708, 347] width 838 height 470
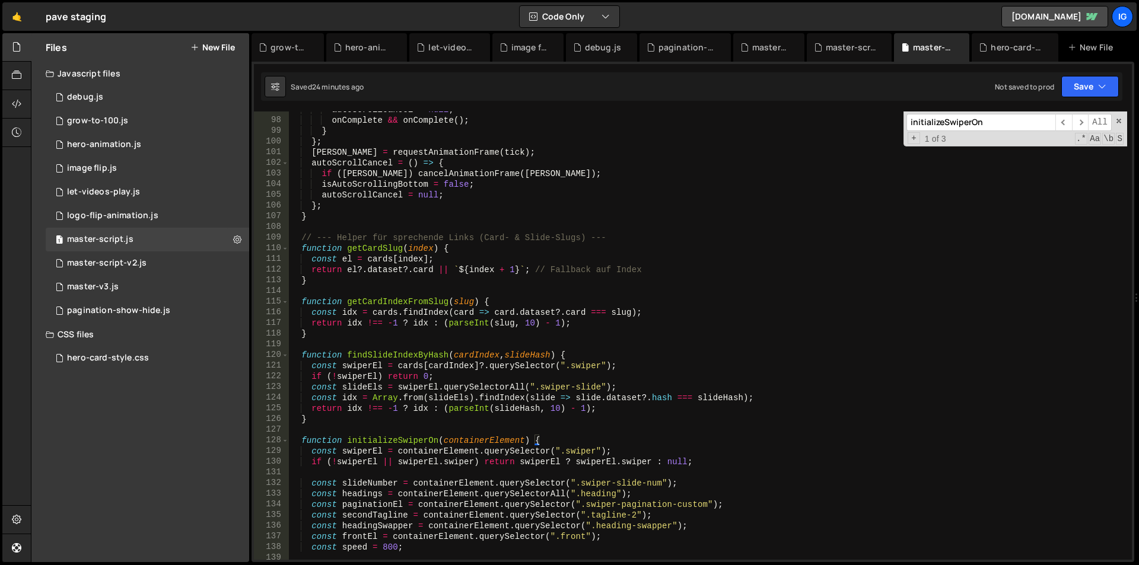
scroll to position [1210, 0]
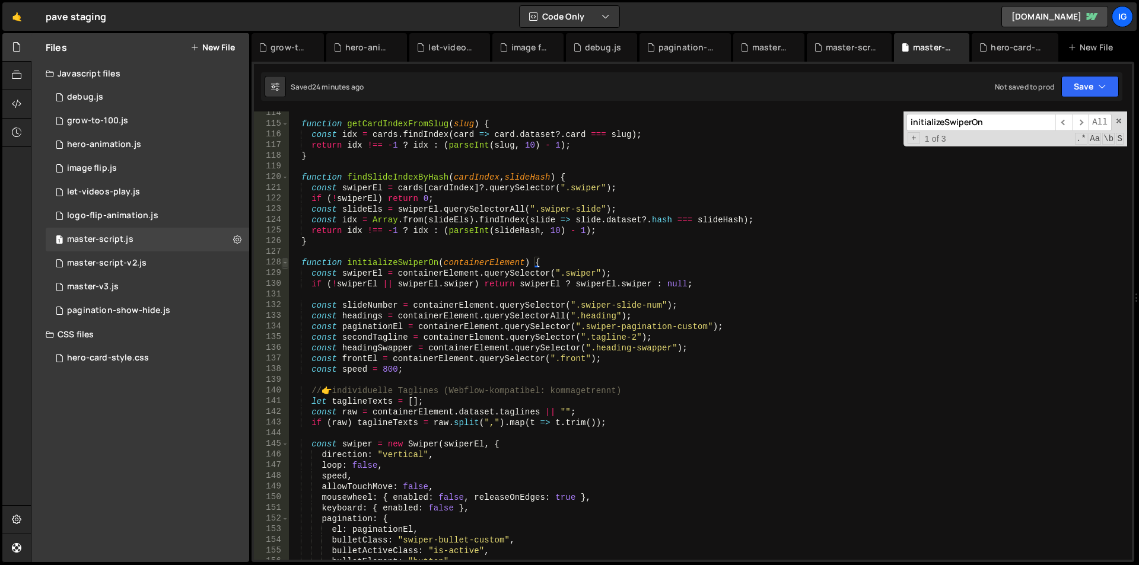
click at [285, 263] on span at bounding box center [285, 263] width 7 height 11
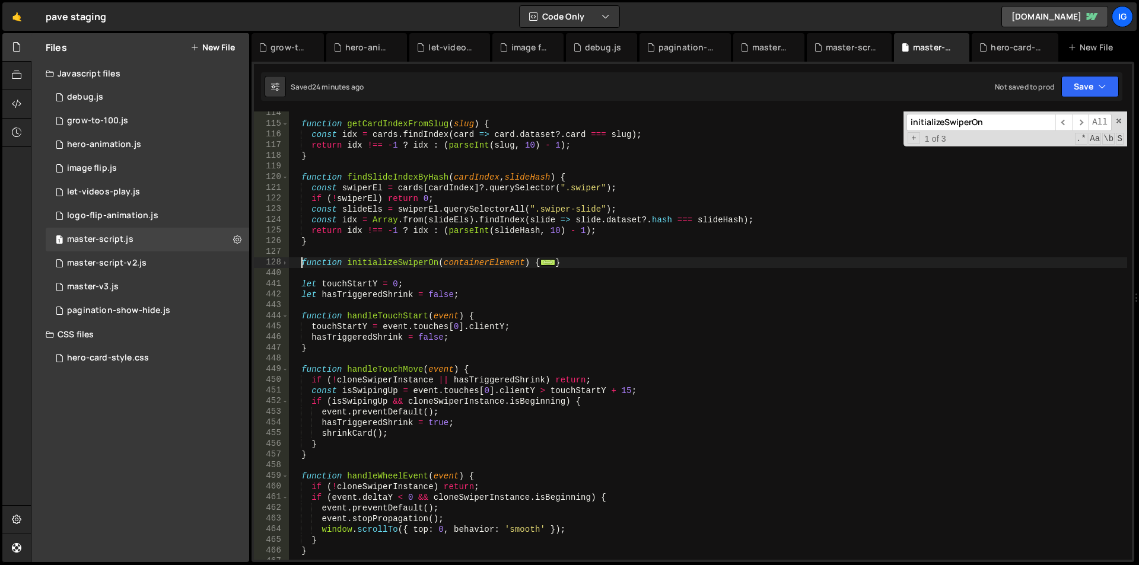
click at [304, 263] on div "function getCardIndexFromSlug ( slug ) { const idx = cards . findIndex ( card =…" at bounding box center [708, 343] width 838 height 470
click at [608, 259] on div "function getCardIndexFromSlug ( slug ) { const idx = cards . findIndex ( card =…" at bounding box center [708, 343] width 838 height 470
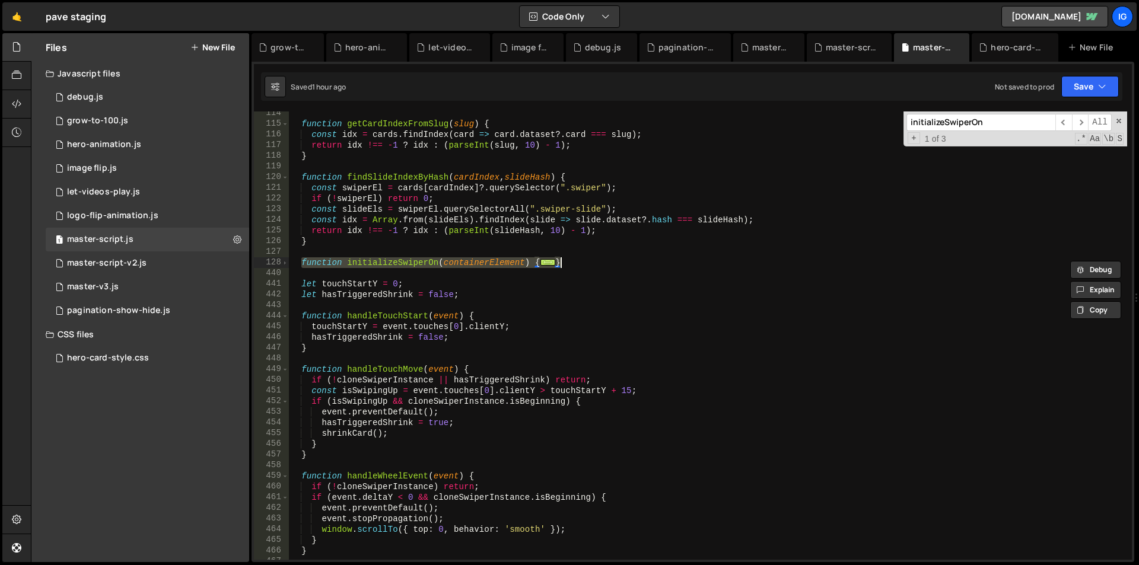
click at [566, 215] on div "function getCardIndexFromSlug ( slug ) { const idx = cards . findIndex ( card =…" at bounding box center [708, 343] width 838 height 470
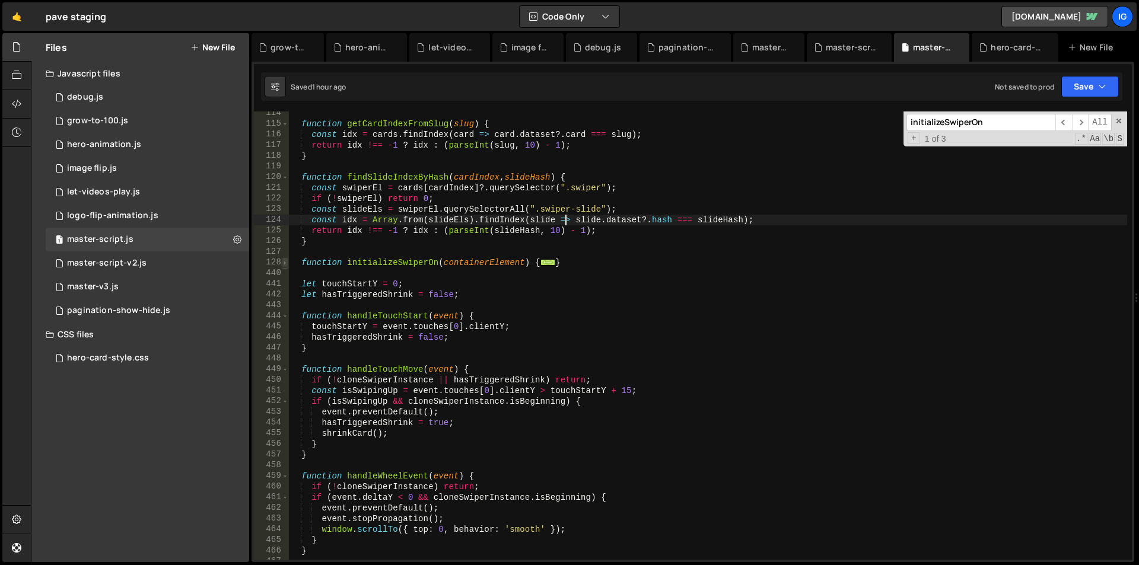
click at [282, 264] on span at bounding box center [285, 263] width 7 height 11
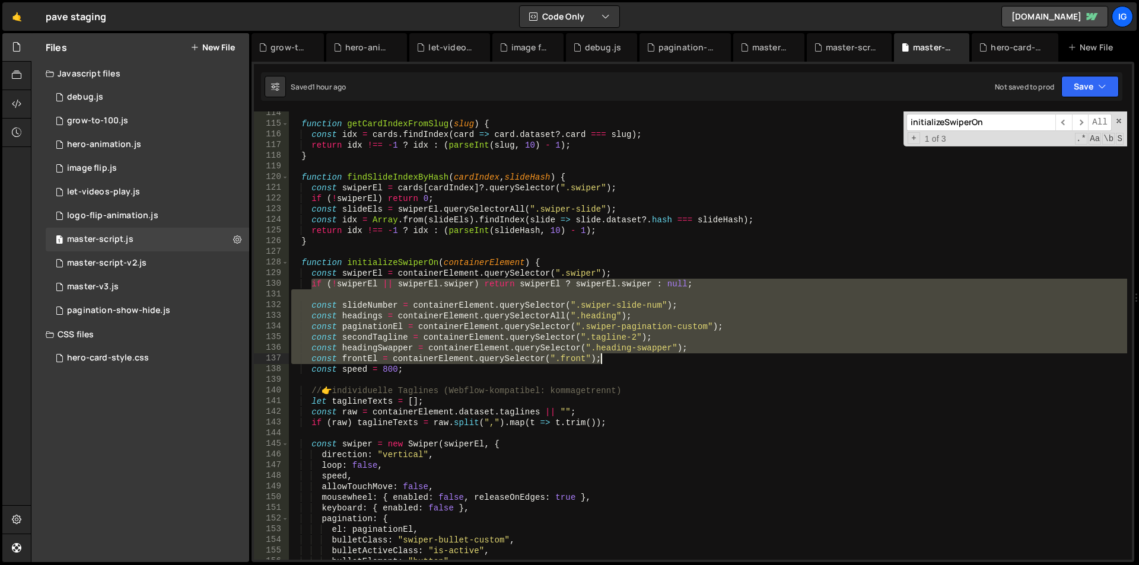
drag, startPoint x: 313, startPoint y: 279, endPoint x: 605, endPoint y: 364, distance: 304.0
click at [605, 364] on div "function getCardIndexFromSlug ( slug ) { const idx = cards . findIndex ( card =…" at bounding box center [708, 343] width 838 height 470
type textarea "const headingSwapper = containerElement.querySelector(".heading-swapper"); cons…"
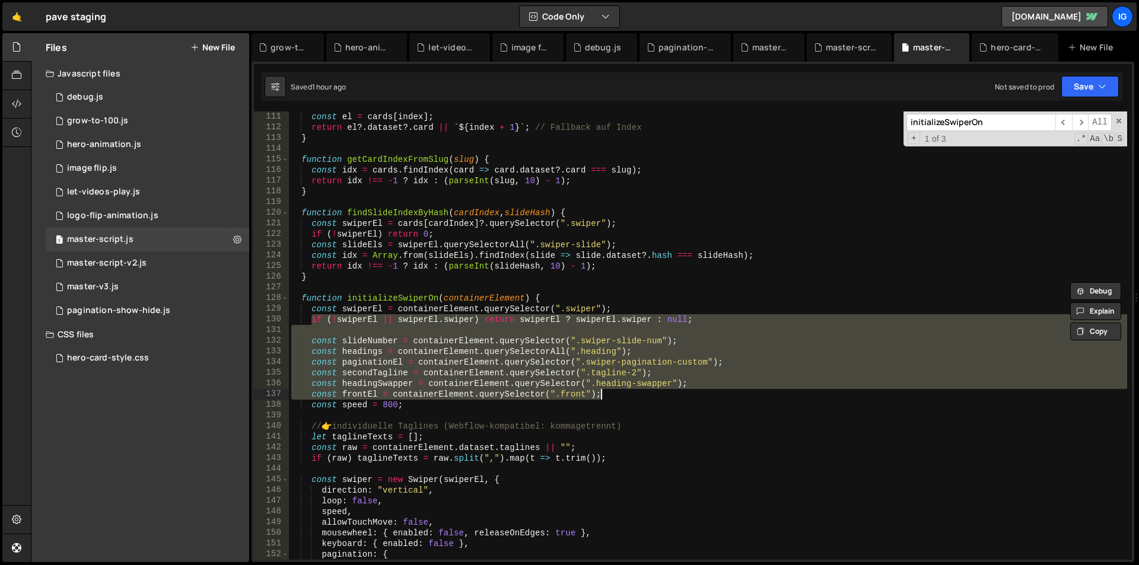
scroll to position [1317, 0]
